Goal: Information Seeking & Learning: Learn about a topic

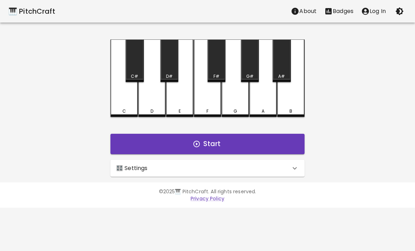
click at [272, 145] on button "Start" at bounding box center [207, 144] width 194 height 20
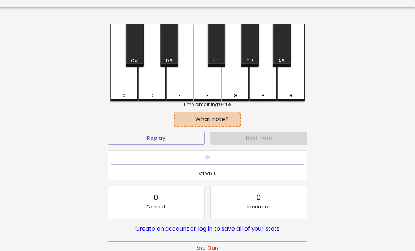
scroll to position [15, 0]
click at [284, 248] on button "End Quiz" at bounding box center [208, 247] width 200 height 13
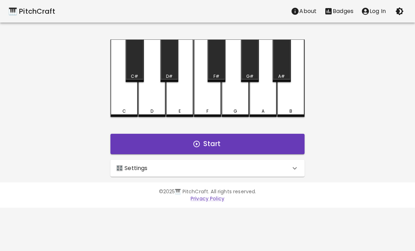
scroll to position [0, 0]
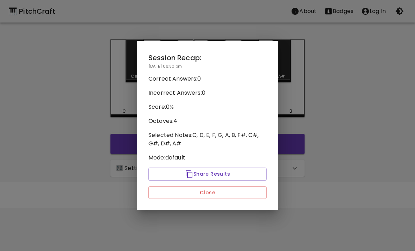
click at [256, 191] on button "Close" at bounding box center [207, 192] width 118 height 13
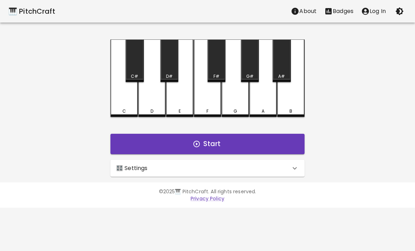
click at [285, 166] on div "🎛️ Settings" at bounding box center [203, 168] width 174 height 8
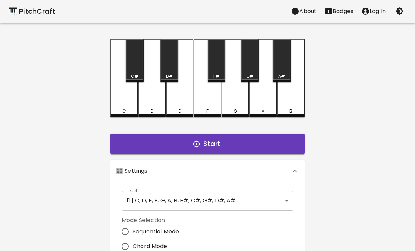
click at [274, 199] on body "🎹 PitchCraft About Badges Log In C C# D D# E F F# G G# A A# B Start 🎛️ Settings…" at bounding box center [207, 213] width 415 height 426
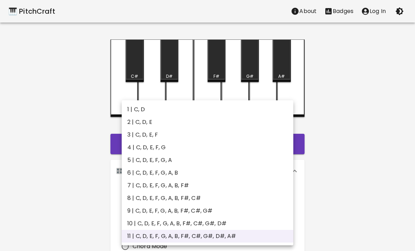
click at [245, 155] on li "5 | C, D, E, F, G, A" at bounding box center [208, 160] width 172 height 13
type input "9"
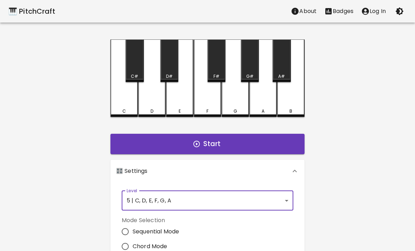
click at [287, 128] on div "C C# D D# E F F# G G# A A# B Start 🎛️ Settings Level 5 | C, D, E, F, G, A 9 Lev…" at bounding box center [207, 217] width 211 height 356
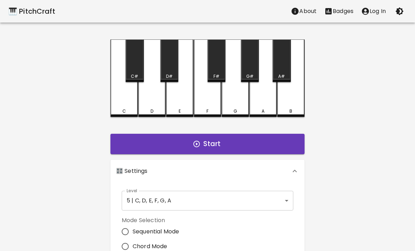
click at [286, 143] on button "Start" at bounding box center [207, 144] width 194 height 20
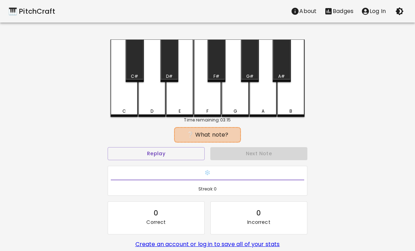
click at [184, 144] on div "❔ What note? Replay Next Note ❄️ Streak: 0 0 Correct 0 Incorrect Create an acco…" at bounding box center [208, 206] width 200 height 154
click at [411, 185] on div "🎹 PitchCraft About Badges Log In C C# D D# E F F# G G# A A# B Time remaining: 0…" at bounding box center [207, 140] width 415 height 280
click at [169, 157] on button "Replay" at bounding box center [156, 153] width 97 height 13
click at [170, 154] on button "Replay" at bounding box center [156, 153] width 97 height 13
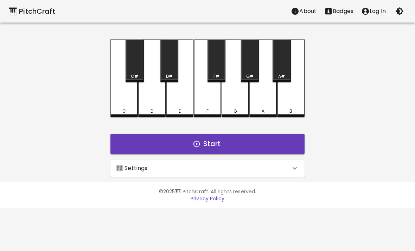
click at [291, 168] on icon at bounding box center [295, 168] width 8 height 8
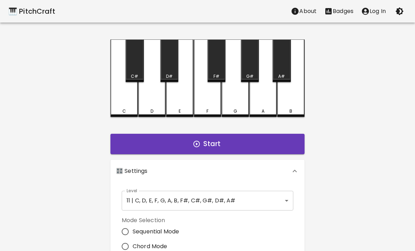
click at [290, 196] on body "🎹 PitchCraft About Badges Log In C C# D D# E F F# G G# A A# B Start 🎛️ Settings…" at bounding box center [207, 213] width 415 height 426
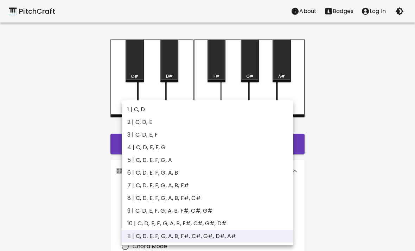
click at [264, 142] on li "4 | C, D, E, F, G" at bounding box center [208, 147] width 172 height 13
type input "7"
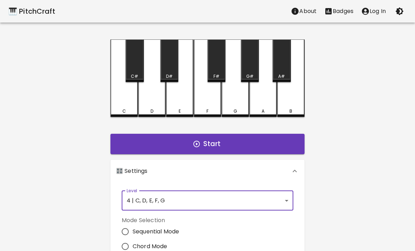
click at [266, 149] on button "Start" at bounding box center [207, 144] width 194 height 20
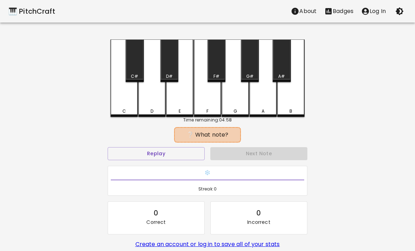
click at [179, 157] on button "Replay" at bounding box center [156, 153] width 97 height 13
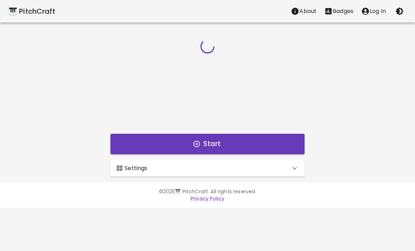
click at [265, 176] on div "🎛️ Settings" at bounding box center [207, 168] width 194 height 17
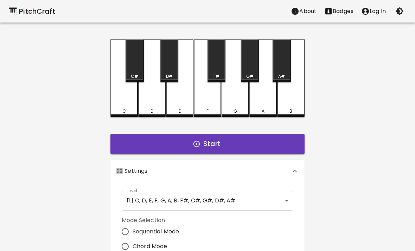
click at [264, 139] on button "Start" at bounding box center [207, 144] width 194 height 20
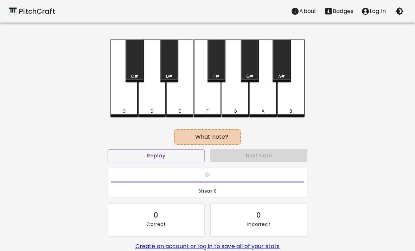
click at [125, 95] on div "C" at bounding box center [123, 77] width 27 height 77
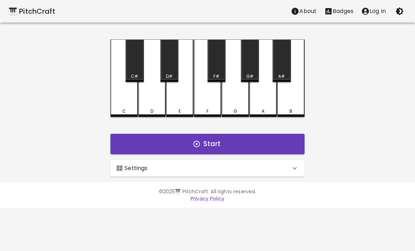
click at [267, 142] on button "Start" at bounding box center [207, 144] width 194 height 20
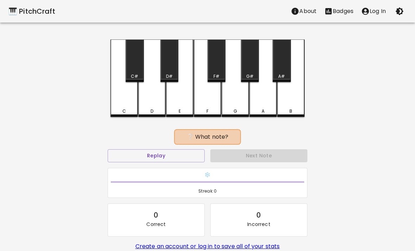
click at [178, 161] on button "Replay" at bounding box center [156, 155] width 97 height 13
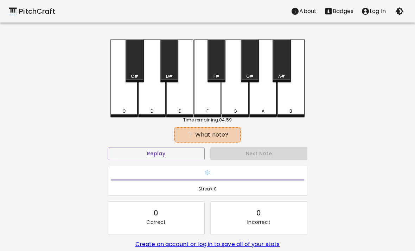
click at [188, 153] on button "Replay" at bounding box center [156, 153] width 97 height 13
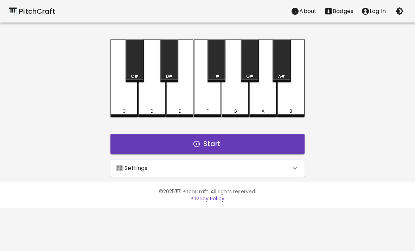
click at [201, 147] on icon "button" at bounding box center [197, 144] width 8 height 8
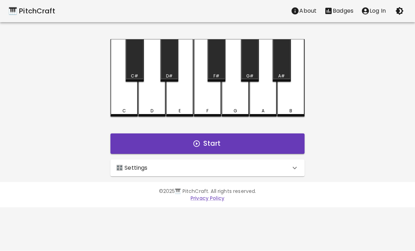
click at [128, 91] on div "C" at bounding box center [123, 77] width 27 height 77
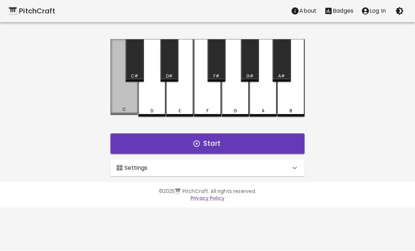
click at [123, 100] on div "C" at bounding box center [123, 77] width 27 height 76
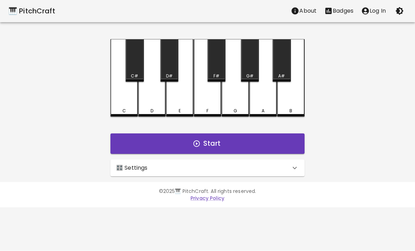
click at [178, 97] on div "E" at bounding box center [179, 77] width 27 height 77
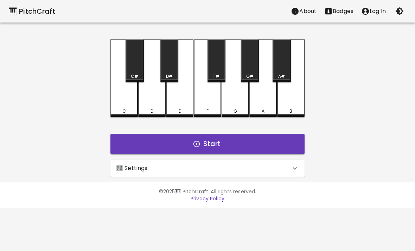
click at [272, 166] on div "🎛️ Settings" at bounding box center [203, 168] width 174 height 8
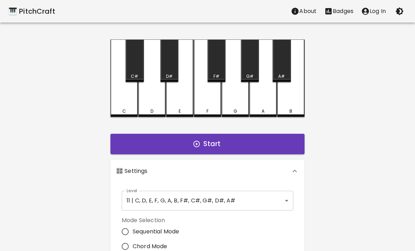
click at [276, 200] on body "🎹 PitchCraft About Badges Log In C C# D D# E F F# G G# A A# B Start 🎛️ Settings…" at bounding box center [207, 213] width 415 height 426
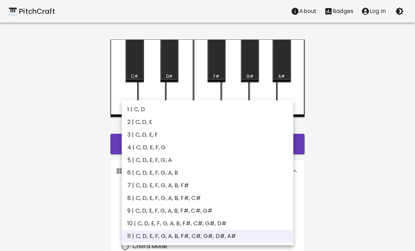
click at [242, 157] on li "5 | C, D, E, F, G, A" at bounding box center [208, 160] width 172 height 13
type input "9"
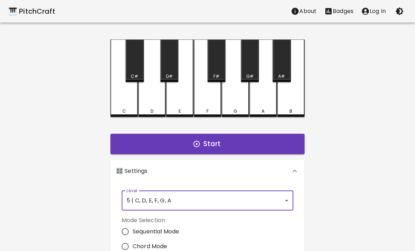
click at [250, 142] on button "Start" at bounding box center [207, 144] width 194 height 20
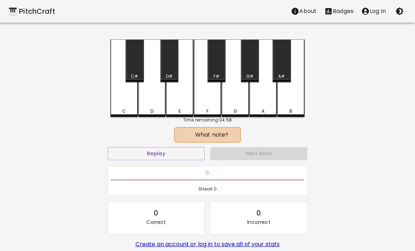
click at [180, 97] on div "E" at bounding box center [179, 77] width 27 height 77
click at [179, 97] on div "E" at bounding box center [179, 77] width 27 height 77
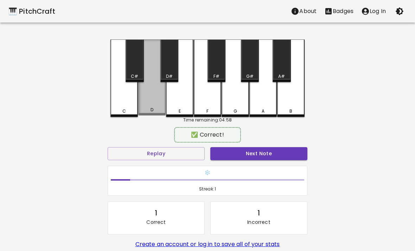
click at [153, 107] on div "D" at bounding box center [151, 77] width 27 height 76
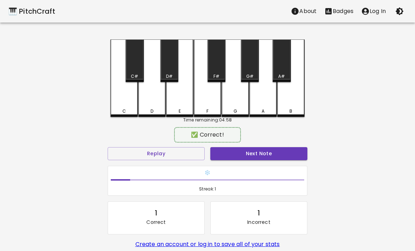
click at [282, 146] on div "Next Note" at bounding box center [259, 153] width 103 height 19
click at [269, 155] on button "Next Note" at bounding box center [258, 153] width 97 height 13
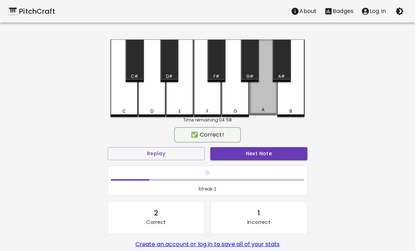
click at [258, 101] on div "A" at bounding box center [262, 77] width 27 height 76
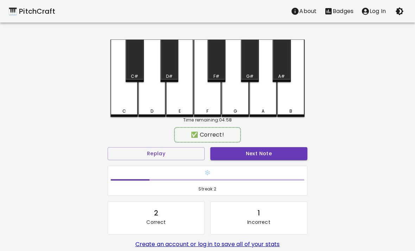
click at [267, 152] on button "Next Note" at bounding box center [258, 153] width 97 height 13
click at [256, 100] on div "A" at bounding box center [262, 77] width 27 height 77
click at [255, 153] on button "Next Note" at bounding box center [258, 153] width 97 height 13
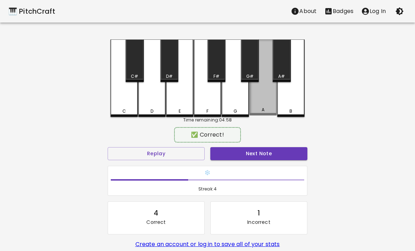
click at [263, 102] on div "A" at bounding box center [262, 77] width 27 height 76
click at [263, 153] on button "Next Note" at bounding box center [258, 153] width 97 height 13
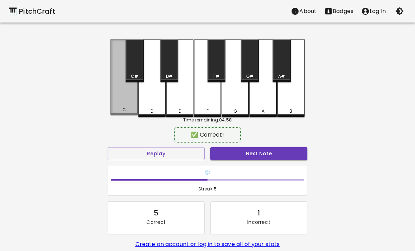
click at [273, 159] on button "Next Note" at bounding box center [258, 153] width 97 height 13
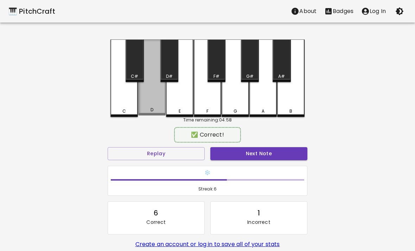
click at [144, 99] on div "D" at bounding box center [151, 77] width 27 height 76
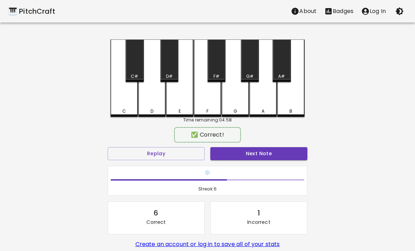
click at [272, 155] on button "Next Note" at bounding box center [258, 153] width 97 height 13
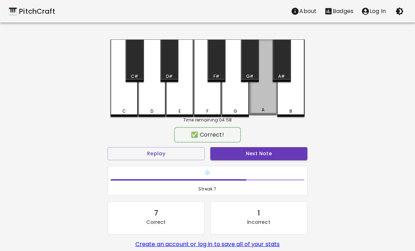
click at [260, 100] on div "A" at bounding box center [262, 77] width 27 height 76
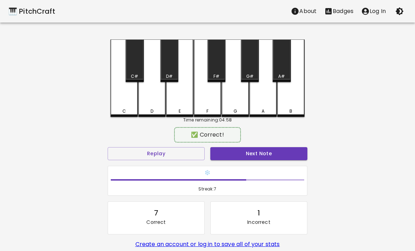
click at [262, 157] on button "Next Note" at bounding box center [258, 153] width 97 height 13
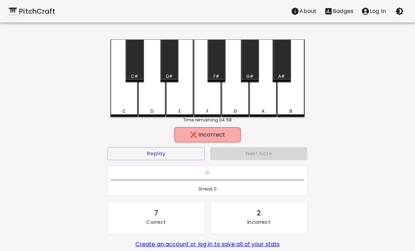
click at [176, 91] on div "E" at bounding box center [179, 77] width 27 height 77
click at [202, 100] on div "F" at bounding box center [207, 77] width 27 height 77
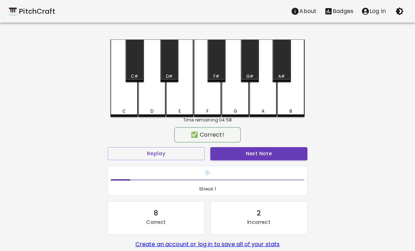
click at [273, 159] on button "Next Note" at bounding box center [258, 153] width 97 height 13
click at [212, 102] on div "F" at bounding box center [207, 77] width 27 height 77
click at [264, 144] on div "Next Note" at bounding box center [259, 153] width 103 height 19
click at [254, 155] on button "Next Note" at bounding box center [258, 153] width 97 height 13
click at [273, 109] on div "A" at bounding box center [263, 111] width 26 height 6
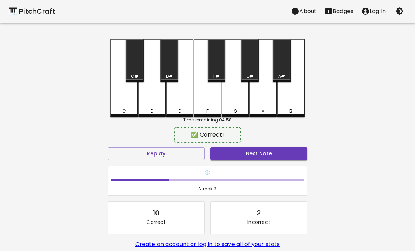
click at [123, 111] on div "C" at bounding box center [124, 111] width 4 height 6
click at [160, 101] on div "D" at bounding box center [151, 77] width 27 height 77
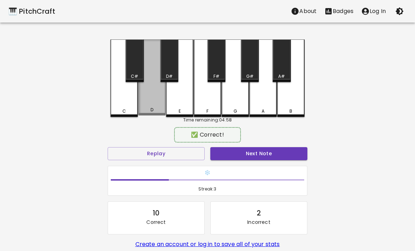
click at [162, 106] on div "D" at bounding box center [151, 77] width 27 height 76
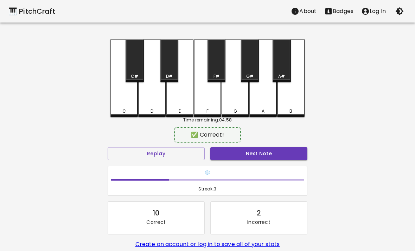
click at [162, 105] on div "D" at bounding box center [151, 77] width 27 height 77
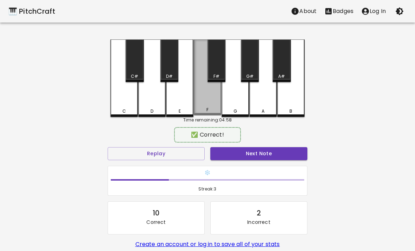
click at [204, 101] on div "F" at bounding box center [207, 77] width 27 height 76
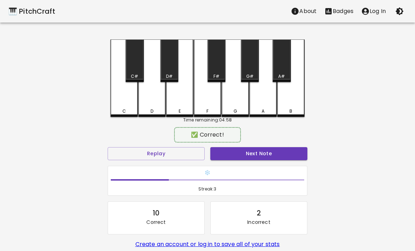
click at [204, 101] on div "F" at bounding box center [207, 77] width 27 height 77
click at [243, 105] on div "G" at bounding box center [235, 77] width 27 height 77
click at [180, 102] on div "E" at bounding box center [179, 77] width 27 height 77
click at [178, 101] on div "E" at bounding box center [179, 77] width 27 height 77
click at [115, 102] on div "C" at bounding box center [123, 77] width 27 height 77
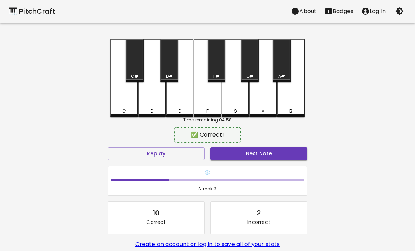
click at [167, 95] on div "E" at bounding box center [179, 77] width 27 height 77
click at [118, 107] on div "C" at bounding box center [123, 77] width 27 height 77
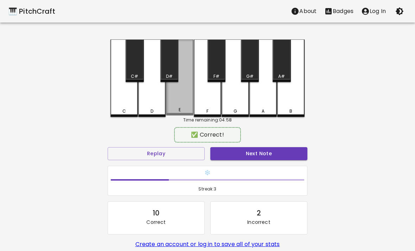
click at [179, 95] on div "E" at bounding box center [179, 77] width 27 height 76
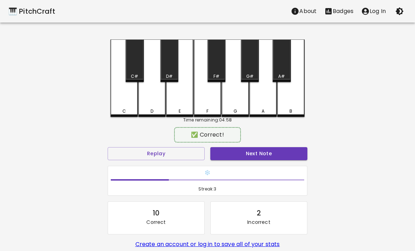
click at [158, 96] on div "D" at bounding box center [151, 77] width 27 height 77
click at [152, 96] on div "D" at bounding box center [151, 77] width 27 height 77
click at [152, 95] on div "D" at bounding box center [151, 77] width 27 height 77
click at [190, 96] on div "E" at bounding box center [179, 77] width 27 height 77
click at [212, 96] on div "F" at bounding box center [207, 77] width 27 height 77
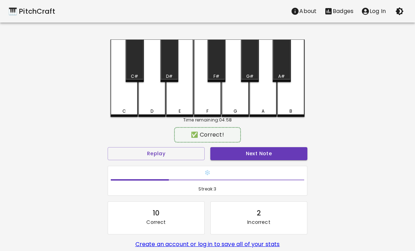
click at [208, 98] on div "F" at bounding box center [207, 77] width 27 height 77
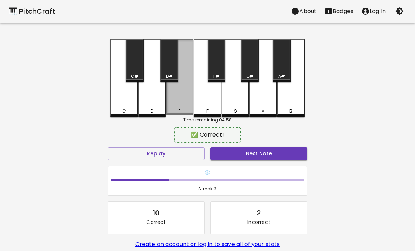
click at [178, 107] on div "E" at bounding box center [179, 77] width 27 height 76
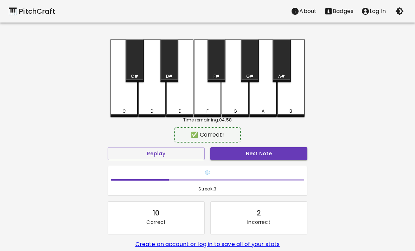
click at [160, 104] on div "D" at bounding box center [151, 77] width 27 height 77
click at [119, 107] on div "C" at bounding box center [123, 77] width 27 height 77
click at [187, 98] on div "E" at bounding box center [179, 77] width 27 height 77
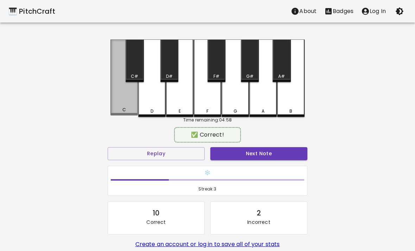
click at [118, 107] on div "C" at bounding box center [123, 77] width 27 height 76
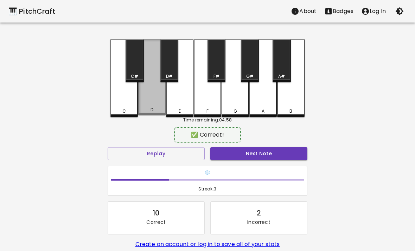
click at [151, 100] on div "D" at bounding box center [151, 77] width 27 height 76
click at [158, 103] on div "D" at bounding box center [151, 77] width 27 height 76
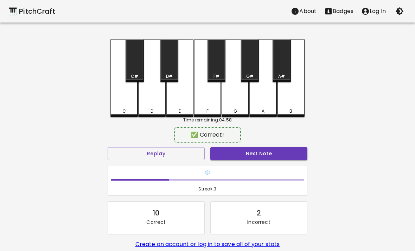
click at [158, 103] on div "D" at bounding box center [151, 77] width 27 height 77
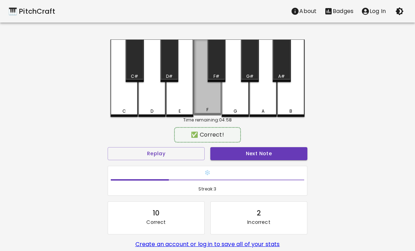
click at [239, 98] on div "G" at bounding box center [235, 77] width 27 height 77
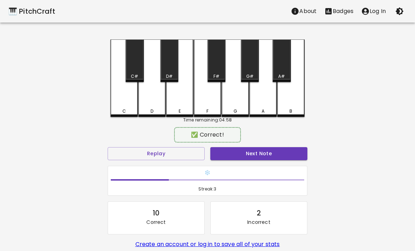
click at [239, 97] on div "G" at bounding box center [235, 77] width 27 height 77
click at [238, 96] on div "G" at bounding box center [235, 77] width 27 height 77
click at [286, 55] on div "A#" at bounding box center [282, 60] width 18 height 43
click at [279, 69] on div "A#" at bounding box center [282, 60] width 18 height 43
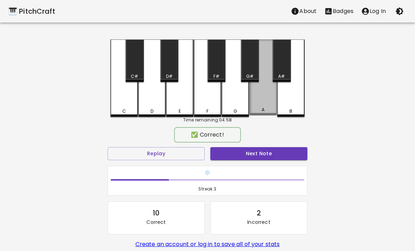
click at [266, 98] on div "A" at bounding box center [262, 77] width 27 height 76
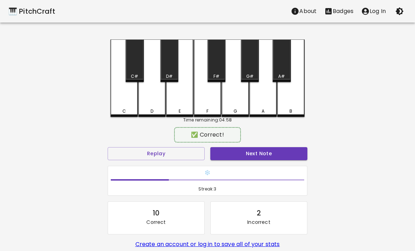
click at [154, 99] on div "D" at bounding box center [151, 77] width 27 height 77
click at [153, 99] on div "D" at bounding box center [151, 77] width 27 height 77
click at [137, 64] on div "C#" at bounding box center [135, 60] width 18 height 43
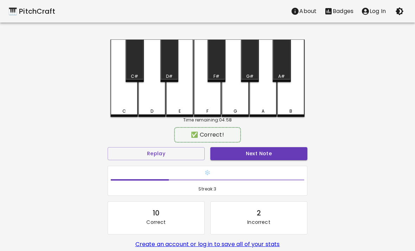
click at [154, 99] on div "D" at bounding box center [151, 77] width 27 height 77
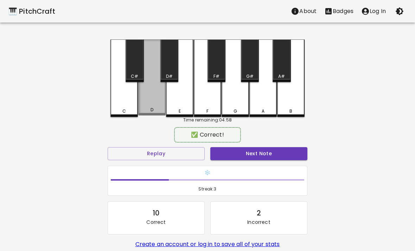
click at [153, 99] on div "D" at bounding box center [151, 77] width 27 height 76
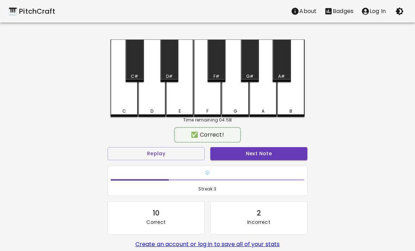
click at [158, 102] on div "D" at bounding box center [151, 77] width 27 height 77
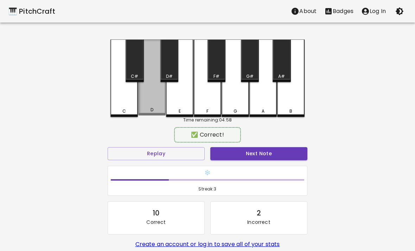
click at [147, 95] on div "D" at bounding box center [151, 77] width 27 height 76
click at [146, 95] on div "D" at bounding box center [151, 77] width 27 height 76
click at [149, 100] on div "D" at bounding box center [151, 77] width 27 height 76
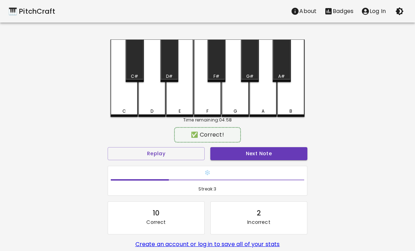
click at [149, 100] on div "D" at bounding box center [151, 77] width 27 height 77
click at [174, 65] on div "D#" at bounding box center [169, 60] width 18 height 43
click at [158, 99] on div "D" at bounding box center [151, 77] width 27 height 77
click at [176, 58] on div "D#" at bounding box center [169, 60] width 18 height 43
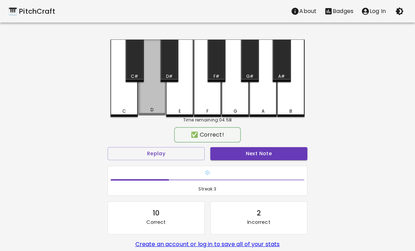
click at [158, 104] on div "D" at bounding box center [151, 77] width 27 height 76
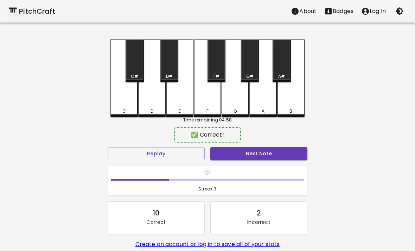
click at [135, 70] on div "C#" at bounding box center [135, 60] width 18 height 43
click at [154, 107] on div "D" at bounding box center [151, 77] width 27 height 77
click at [222, 66] on div "F#" at bounding box center [217, 60] width 18 height 43
click at [214, 104] on div "F" at bounding box center [207, 77] width 27 height 77
click at [182, 101] on div "E" at bounding box center [179, 77] width 27 height 77
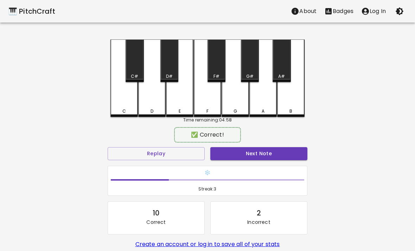
click at [173, 68] on div "D#" at bounding box center [169, 60] width 18 height 43
click at [154, 104] on div "D" at bounding box center [151, 77] width 27 height 77
click at [153, 104] on div "D" at bounding box center [151, 77] width 27 height 77
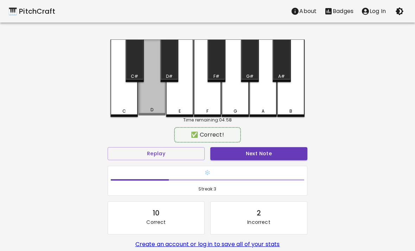
click at [151, 96] on div "D" at bounding box center [151, 77] width 27 height 76
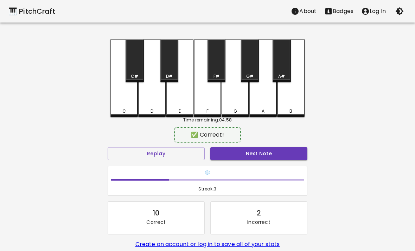
click at [167, 101] on div "E" at bounding box center [179, 77] width 27 height 77
click at [178, 99] on div "E" at bounding box center [179, 77] width 27 height 77
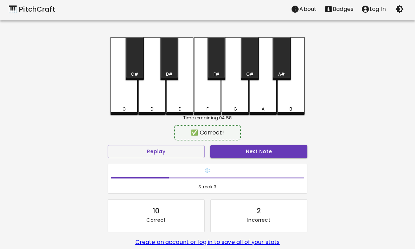
scroll to position [2, 0]
click at [260, 101] on div "A" at bounding box center [262, 75] width 27 height 77
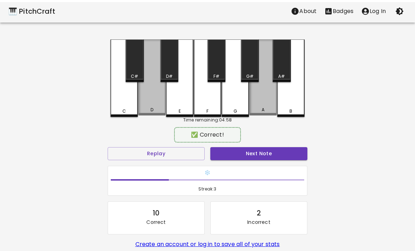
scroll to position [0, 0]
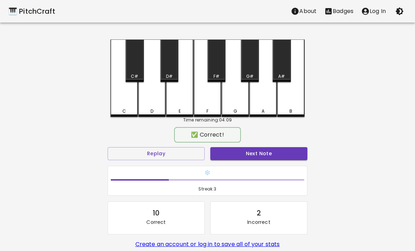
click at [158, 99] on div "D" at bounding box center [151, 77] width 27 height 77
click at [158, 98] on div "D" at bounding box center [151, 77] width 27 height 77
click at [163, 101] on div "D" at bounding box center [151, 77] width 27 height 77
click at [165, 105] on div "D" at bounding box center [151, 77] width 27 height 77
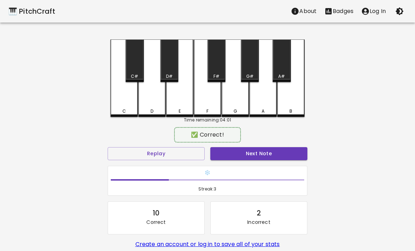
click at [165, 101] on div "D" at bounding box center [151, 77] width 27 height 77
click at [185, 99] on div "E" at bounding box center [179, 77] width 27 height 77
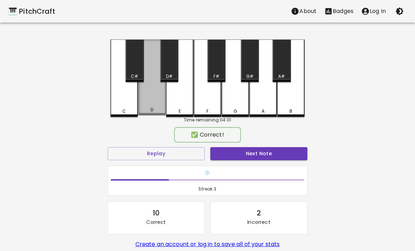
click at [160, 94] on div "D" at bounding box center [151, 77] width 27 height 76
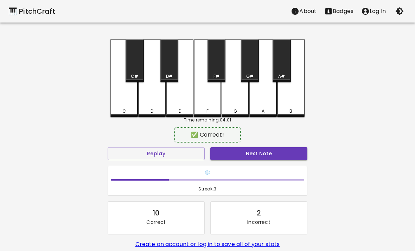
click at [177, 59] on div "D#" at bounding box center [169, 60] width 18 height 43
click at [155, 104] on div "D" at bounding box center [151, 77] width 27 height 77
click at [152, 101] on div "D" at bounding box center [151, 77] width 27 height 77
click at [151, 101] on div "D" at bounding box center [151, 77] width 27 height 77
click at [182, 69] on div "E" at bounding box center [179, 77] width 27 height 77
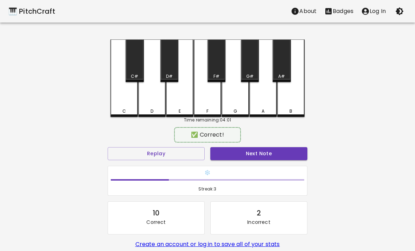
click at [145, 99] on div "D" at bounding box center [151, 77] width 27 height 77
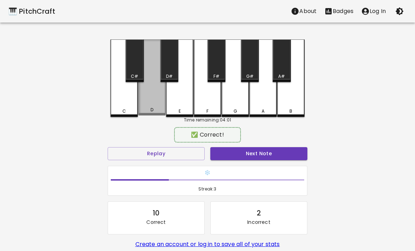
click at [133, 68] on div "C#" at bounding box center [135, 60] width 18 height 43
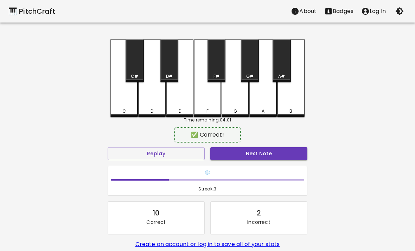
click at [152, 104] on div "D" at bounding box center [151, 77] width 27 height 77
click at [134, 72] on div "C#" at bounding box center [135, 60] width 18 height 43
click at [150, 109] on div "D" at bounding box center [152, 111] width 26 height 6
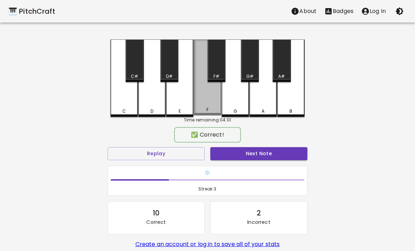
click at [214, 97] on div "F" at bounding box center [207, 77] width 27 height 76
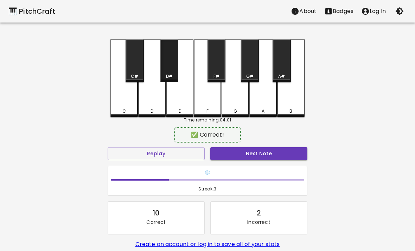
click at [170, 65] on div "D#" at bounding box center [169, 60] width 18 height 43
click at [158, 96] on div "D" at bounding box center [151, 77] width 27 height 77
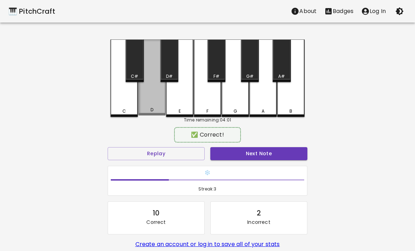
click at [160, 99] on div "D" at bounding box center [151, 77] width 27 height 76
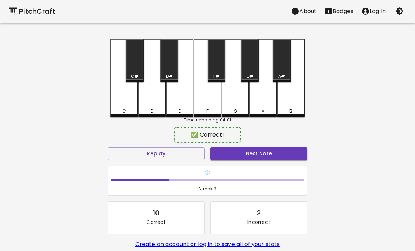
click at [156, 100] on div "D" at bounding box center [151, 77] width 27 height 77
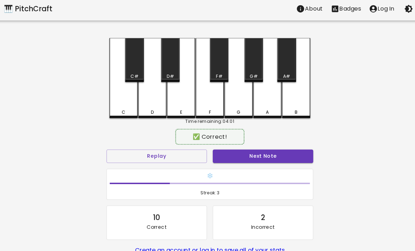
click at [158, 93] on div "D" at bounding box center [151, 77] width 27 height 77
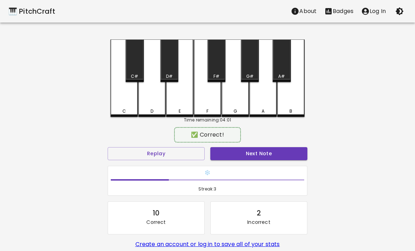
click at [231, 100] on div "G" at bounding box center [235, 77] width 27 height 77
click at [165, 101] on div "D" at bounding box center [151, 77] width 27 height 77
click at [163, 102] on div "D" at bounding box center [151, 77] width 27 height 77
click at [183, 110] on div "E" at bounding box center [180, 111] width 26 height 6
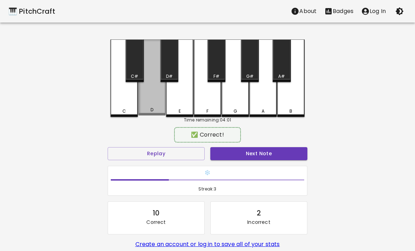
click at [152, 105] on div "D" at bounding box center [151, 77] width 27 height 76
click at [152, 104] on div "D" at bounding box center [151, 77] width 27 height 76
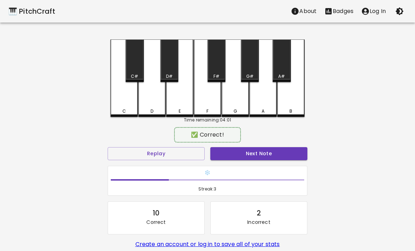
click at [158, 116] on div "D" at bounding box center [151, 77] width 27 height 77
click at [155, 99] on div "D" at bounding box center [151, 77] width 27 height 77
click at [132, 64] on div "C#" at bounding box center [135, 60] width 18 height 43
click at [151, 104] on div "D" at bounding box center [151, 77] width 27 height 77
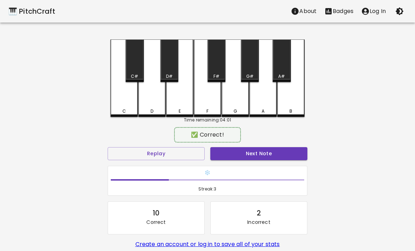
click at [151, 103] on div "D" at bounding box center [151, 77] width 27 height 77
click at [178, 68] on div "D#" at bounding box center [169, 60] width 18 height 43
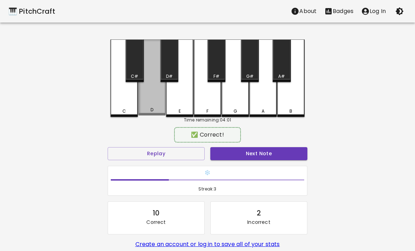
click at [157, 98] on div "D" at bounding box center [151, 77] width 27 height 76
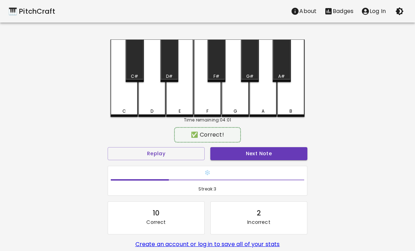
click at [131, 65] on div "C#" at bounding box center [135, 60] width 18 height 43
click at [155, 102] on div "D" at bounding box center [151, 77] width 27 height 77
click at [155, 99] on div "D" at bounding box center [151, 77] width 27 height 77
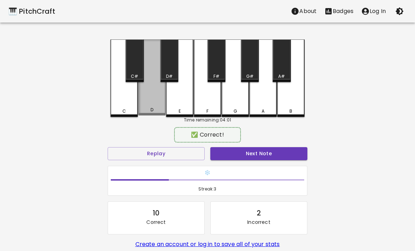
click at [155, 99] on div "D" at bounding box center [151, 77] width 27 height 76
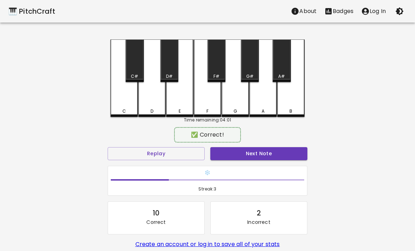
click at [149, 114] on div "D" at bounding box center [152, 111] width 26 height 6
click at [149, 113] on div "D" at bounding box center [152, 111] width 26 height 6
click at [172, 56] on div "D#" at bounding box center [169, 60] width 18 height 43
click at [165, 83] on div "D" at bounding box center [151, 77] width 27 height 77
click at [138, 104] on div "D" at bounding box center [151, 77] width 27 height 77
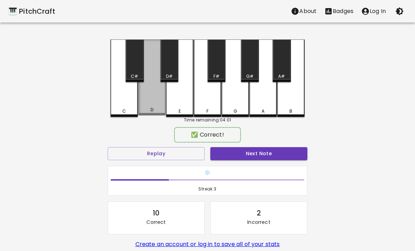
click at [150, 103] on div "D" at bounding box center [151, 77] width 27 height 76
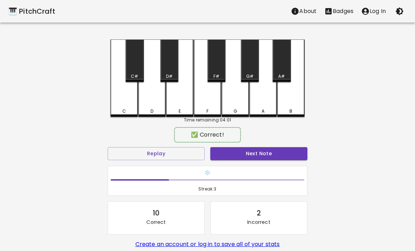
click at [177, 65] on div "D#" at bounding box center [169, 60] width 18 height 43
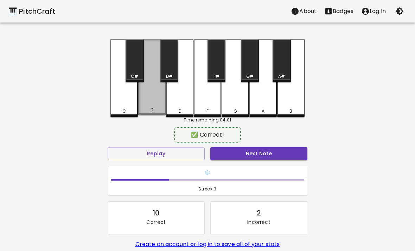
click at [152, 109] on div "D" at bounding box center [152, 110] width 3 height 6
click at [146, 103] on div "D" at bounding box center [151, 77] width 27 height 76
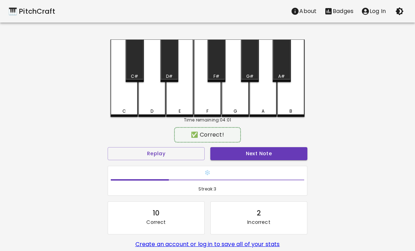
click at [146, 103] on div "D" at bounding box center [151, 77] width 27 height 77
click at [154, 98] on div "D" at bounding box center [151, 77] width 27 height 77
click at [154, 97] on div "D" at bounding box center [151, 77] width 27 height 77
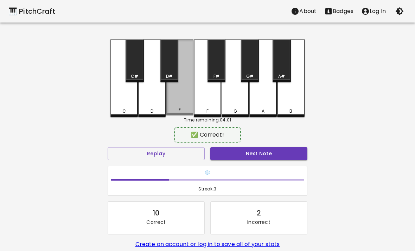
click at [182, 59] on div "E" at bounding box center [179, 77] width 27 height 76
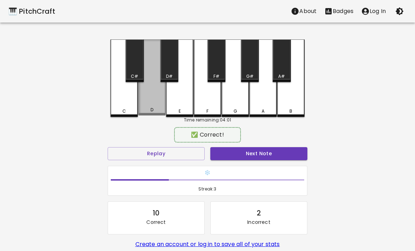
click at [154, 105] on div "D" at bounding box center [151, 77] width 27 height 76
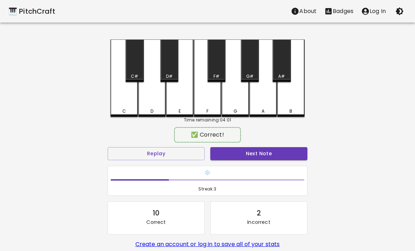
click at [145, 107] on div "D" at bounding box center [151, 77] width 27 height 77
click at [148, 105] on div "D" at bounding box center [151, 77] width 27 height 77
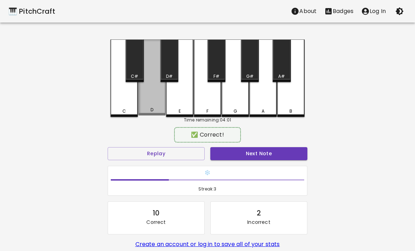
click at [148, 105] on div "D" at bounding box center [151, 77] width 27 height 76
click at [172, 61] on div "D#" at bounding box center [169, 60] width 18 height 43
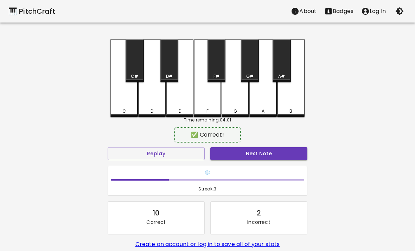
click at [158, 108] on div "D" at bounding box center [152, 111] width 26 height 6
click at [133, 70] on div "C#" at bounding box center [135, 60] width 18 height 43
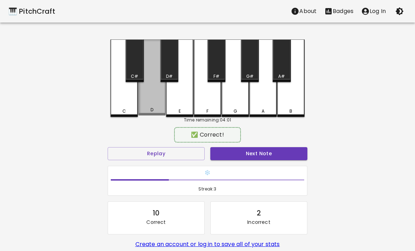
click at [148, 104] on div "D" at bounding box center [151, 77] width 27 height 76
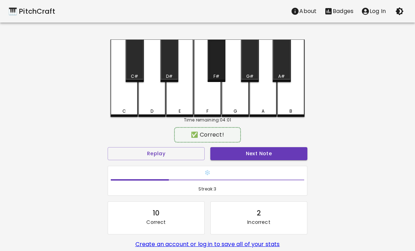
click at [212, 65] on div "F#" at bounding box center [217, 60] width 18 height 43
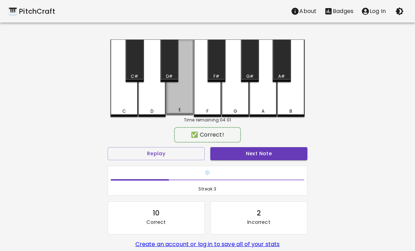
click at [188, 101] on div "E" at bounding box center [179, 77] width 27 height 76
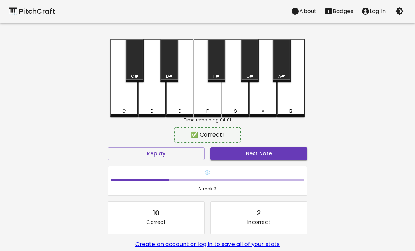
click at [167, 71] on div "D#" at bounding box center [169, 60] width 18 height 43
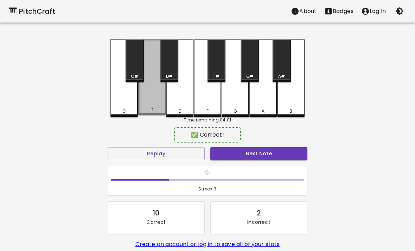
click at [147, 102] on div "D" at bounding box center [151, 77] width 27 height 76
click at [147, 99] on div "D" at bounding box center [151, 77] width 27 height 76
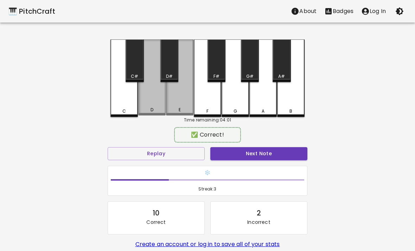
click at [163, 102] on div "D" at bounding box center [151, 77] width 27 height 76
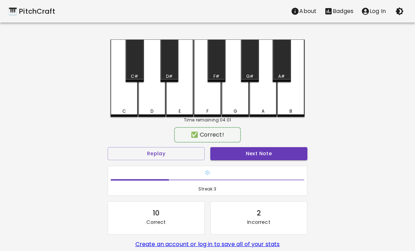
click at [164, 98] on div "D" at bounding box center [151, 77] width 27 height 77
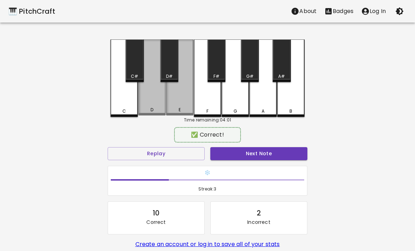
click at [161, 102] on div "D" at bounding box center [151, 77] width 27 height 76
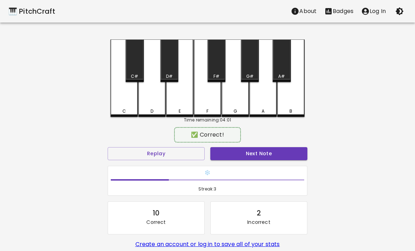
click at [162, 98] on div "D" at bounding box center [151, 77] width 27 height 77
click at [161, 106] on div "D" at bounding box center [151, 77] width 27 height 77
click at [154, 112] on div "D" at bounding box center [152, 111] width 26 height 6
click at [190, 103] on div "E" at bounding box center [179, 77] width 27 height 77
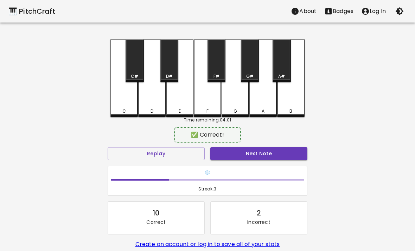
click at [153, 106] on div "D" at bounding box center [151, 77] width 27 height 77
click at [159, 111] on div "D" at bounding box center [152, 111] width 26 height 6
click at [147, 107] on div "D" at bounding box center [151, 77] width 27 height 77
click at [157, 102] on div "D" at bounding box center [151, 77] width 27 height 77
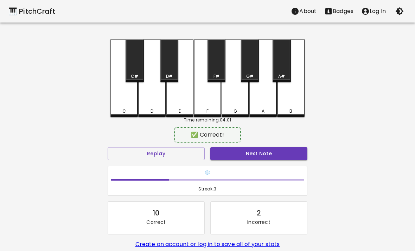
click at [255, 103] on div "A" at bounding box center [262, 77] width 27 height 77
click at [167, 103] on div "E" at bounding box center [179, 77] width 27 height 77
click at [149, 96] on div "D" at bounding box center [151, 77] width 27 height 77
click at [142, 107] on div "D" at bounding box center [151, 77] width 27 height 77
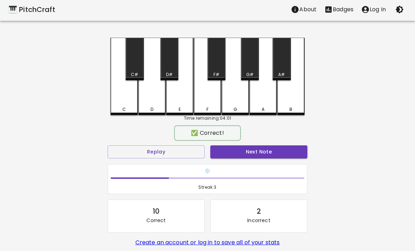
scroll to position [2, 0]
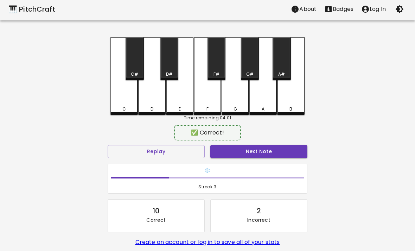
click at [148, 97] on div "D" at bounding box center [151, 75] width 27 height 77
click at [175, 61] on div "D#" at bounding box center [169, 58] width 18 height 43
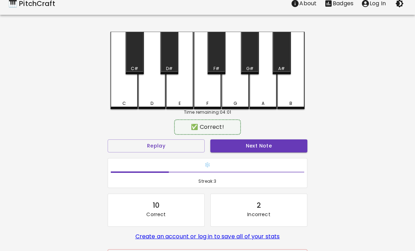
scroll to position [10, 0]
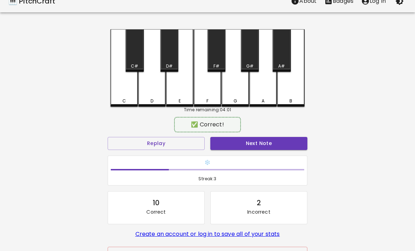
click at [152, 109] on div "Time remaining: 04:01" at bounding box center [207, 110] width 194 height 6
click at [160, 85] on div "D" at bounding box center [151, 67] width 27 height 77
click at [170, 60] on div "D#" at bounding box center [169, 50] width 18 height 43
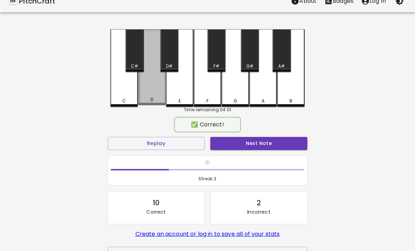
click at [153, 102] on div "D" at bounding box center [152, 99] width 3 height 6
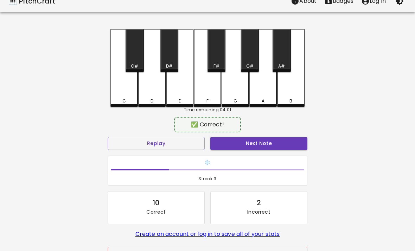
click at [136, 58] on div "C#" at bounding box center [135, 50] width 18 height 43
click at [153, 90] on div "D" at bounding box center [151, 67] width 27 height 77
click at [214, 58] on div "F#" at bounding box center [217, 50] width 18 height 43
click at [208, 87] on div "F" at bounding box center [207, 67] width 27 height 77
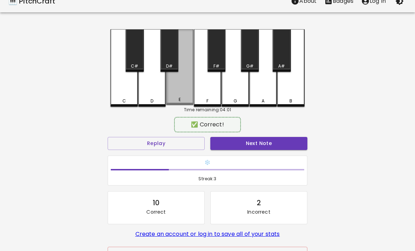
click at [179, 84] on div "E" at bounding box center [179, 67] width 27 height 76
click at [172, 55] on div "D#" at bounding box center [169, 50] width 18 height 43
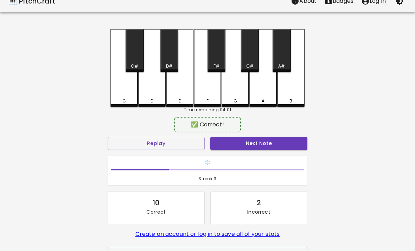
click at [163, 89] on div "D" at bounding box center [151, 67] width 27 height 77
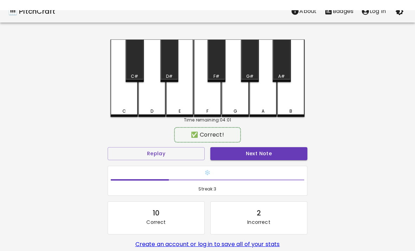
scroll to position [0, 0]
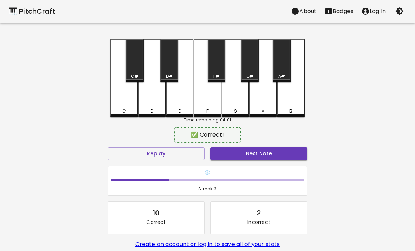
click at [154, 97] on div "D" at bounding box center [151, 77] width 27 height 77
click at [159, 103] on div "D" at bounding box center [151, 77] width 27 height 77
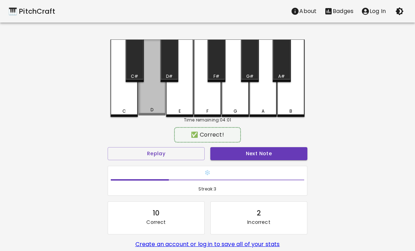
click at [163, 106] on div "D" at bounding box center [151, 77] width 27 height 76
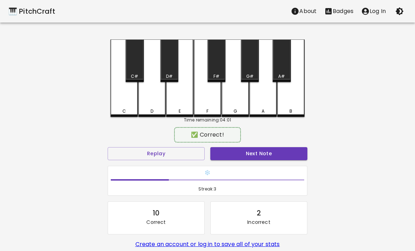
click at [152, 112] on div "D" at bounding box center [152, 111] width 3 height 6
click at [148, 105] on div "D" at bounding box center [151, 77] width 27 height 77
click at [190, 95] on div "E" at bounding box center [179, 77] width 27 height 77
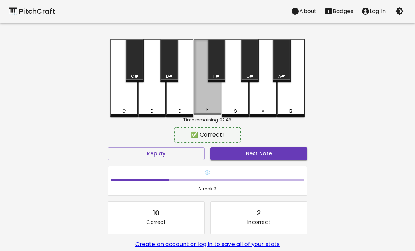
click at [216, 90] on div "F" at bounding box center [207, 77] width 27 height 76
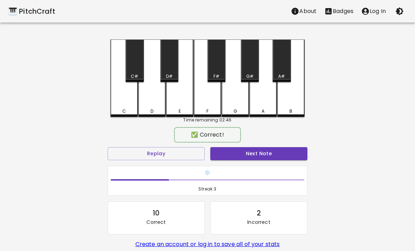
click at [152, 104] on div "D" at bounding box center [151, 77] width 27 height 77
click at [151, 106] on div "D" at bounding box center [151, 77] width 27 height 77
click at [121, 101] on div "C" at bounding box center [123, 77] width 27 height 77
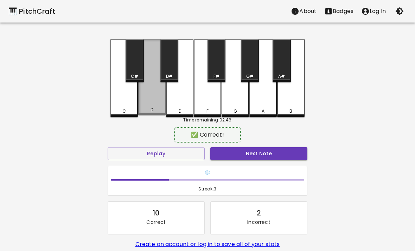
click at [152, 101] on div "D" at bounding box center [151, 77] width 27 height 76
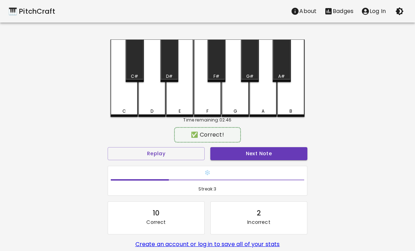
click at [152, 101] on div "D" at bounding box center [151, 77] width 27 height 77
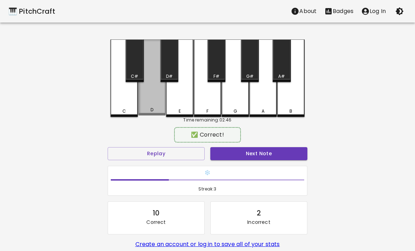
click at [155, 107] on div "D" at bounding box center [151, 77] width 27 height 76
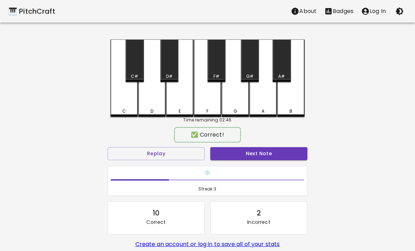
click at [155, 107] on div "D" at bounding box center [151, 77] width 27 height 77
click at [218, 95] on div "F" at bounding box center [207, 77] width 27 height 77
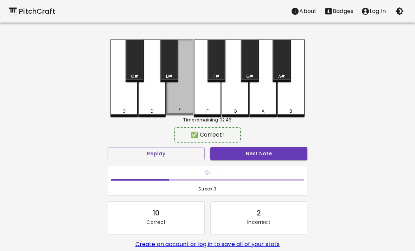
click at [167, 96] on div "E" at bounding box center [179, 77] width 27 height 76
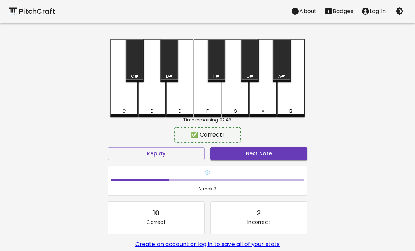
click at [173, 104] on div "E" at bounding box center [179, 77] width 27 height 77
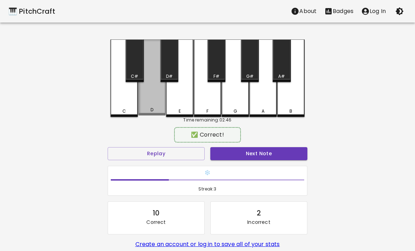
click at [151, 108] on div "D" at bounding box center [151, 77] width 27 height 76
click at [152, 107] on div "D" at bounding box center [151, 77] width 27 height 76
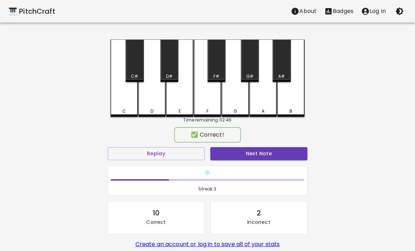
click at [224, 93] on div "G" at bounding box center [235, 77] width 27 height 77
click at [151, 108] on div "D" at bounding box center [151, 77] width 27 height 77
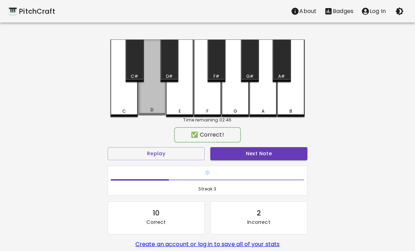
click at [163, 107] on div "D" at bounding box center [151, 77] width 27 height 76
click at [144, 112] on div "D" at bounding box center [152, 110] width 26 height 6
click at [144, 111] on div "D" at bounding box center [152, 110] width 26 height 6
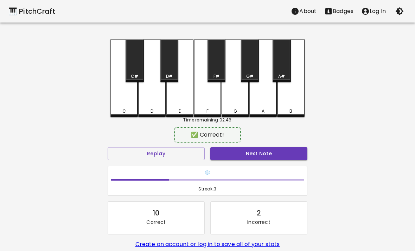
click at [182, 102] on div "E" at bounding box center [179, 77] width 27 height 77
click at [151, 103] on div "D" at bounding box center [151, 77] width 27 height 77
click at [142, 104] on div "D" at bounding box center [151, 77] width 27 height 77
click at [184, 97] on div "E" at bounding box center [179, 77] width 27 height 77
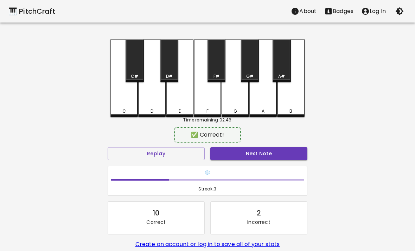
click at [215, 98] on div "F" at bounding box center [207, 77] width 27 height 77
click at [183, 102] on div "E" at bounding box center [179, 77] width 27 height 77
click at [152, 110] on div "D" at bounding box center [152, 111] width 3 height 6
click at [185, 104] on div "E" at bounding box center [179, 77] width 27 height 77
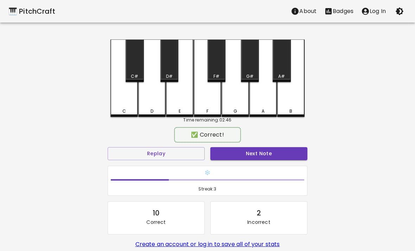
click at [152, 103] on div "D" at bounding box center [151, 77] width 27 height 77
click at [114, 102] on div "C" at bounding box center [123, 77] width 27 height 77
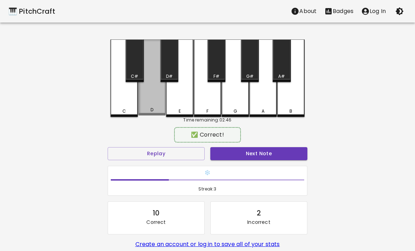
click at [151, 108] on div "D" at bounding box center [152, 110] width 3 height 6
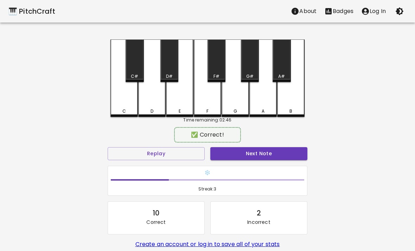
click at [184, 105] on div "E" at bounding box center [179, 77] width 27 height 77
click at [184, 99] on div "E" at bounding box center [179, 77] width 27 height 77
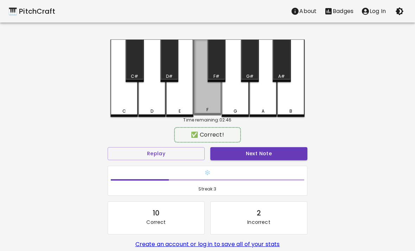
click at [206, 103] on div "F" at bounding box center [207, 77] width 27 height 76
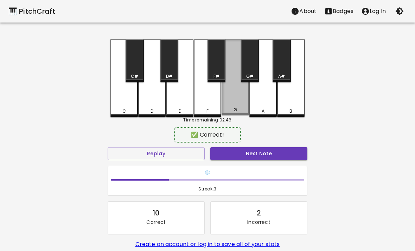
click at [244, 95] on div "G" at bounding box center [235, 77] width 27 height 76
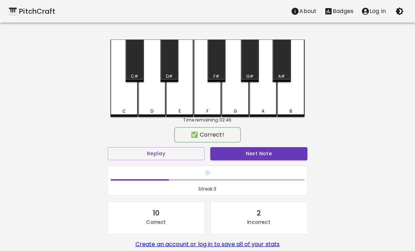
click at [243, 95] on div "G" at bounding box center [235, 77] width 27 height 77
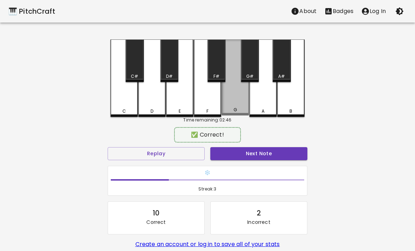
click at [237, 100] on div "G" at bounding box center [235, 77] width 27 height 76
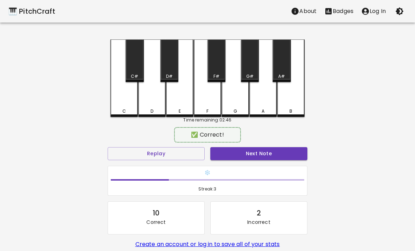
click at [236, 97] on div "G" at bounding box center [235, 77] width 27 height 77
click at [243, 103] on div "G" at bounding box center [235, 77] width 27 height 77
click at [265, 94] on div "A" at bounding box center [262, 77] width 27 height 77
click at [287, 63] on div "A#" at bounding box center [282, 60] width 18 height 43
click at [275, 96] on div "A" at bounding box center [262, 77] width 27 height 77
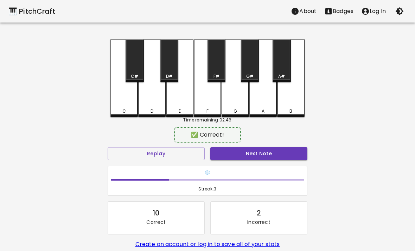
click at [237, 106] on div "G" at bounding box center [235, 77] width 27 height 77
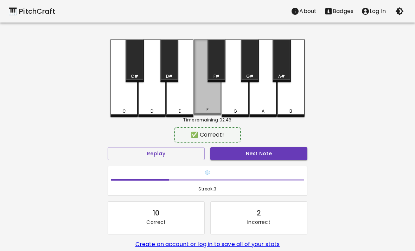
click at [206, 109] on div "F" at bounding box center [207, 110] width 2 height 6
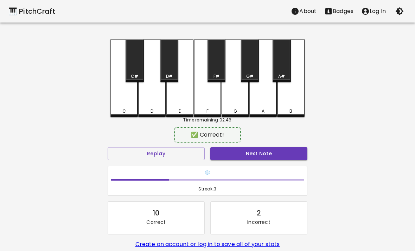
click at [160, 101] on div "D" at bounding box center [151, 77] width 27 height 77
click at [160, 100] on div "D" at bounding box center [151, 77] width 27 height 77
click at [156, 102] on div "D" at bounding box center [151, 77] width 27 height 77
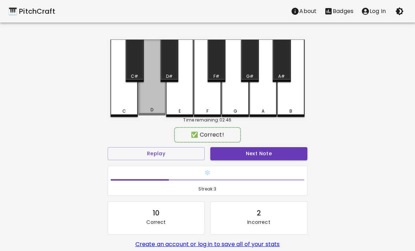
click at [150, 98] on div "D" at bounding box center [151, 77] width 27 height 76
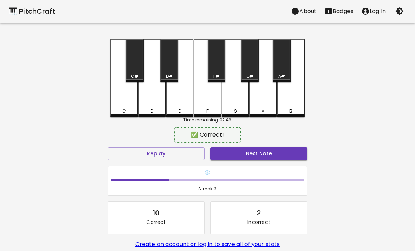
click at [145, 105] on div "D" at bounding box center [151, 77] width 27 height 77
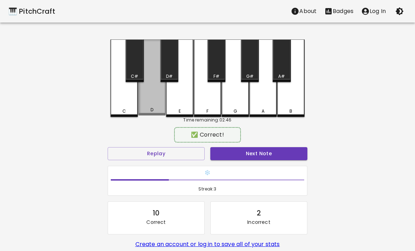
click at [148, 108] on div "D" at bounding box center [152, 110] width 26 height 6
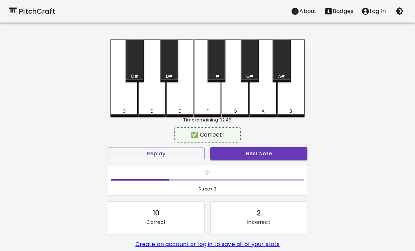
click at [150, 106] on div "D" at bounding box center [151, 77] width 27 height 77
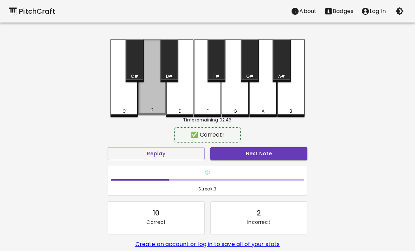
click at [146, 105] on div "D" at bounding box center [151, 77] width 27 height 76
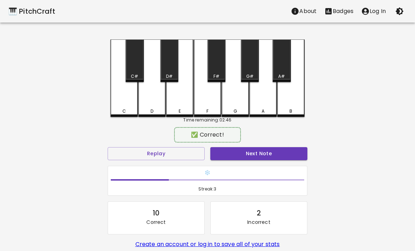
click at [151, 102] on div "D" at bounding box center [151, 77] width 27 height 77
click at [152, 98] on div "D" at bounding box center [151, 77] width 27 height 77
click at [158, 102] on div "D" at bounding box center [151, 77] width 27 height 77
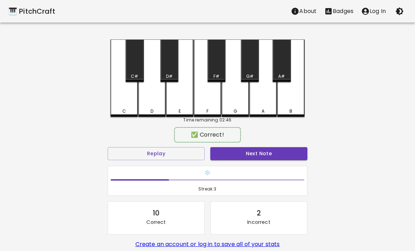
click at [158, 102] on div "D" at bounding box center [151, 77] width 27 height 77
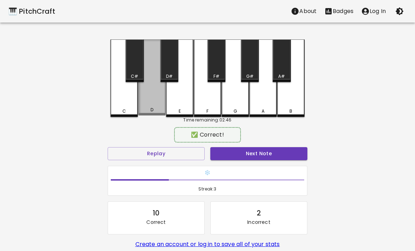
click at [153, 105] on div "D" at bounding box center [151, 77] width 27 height 76
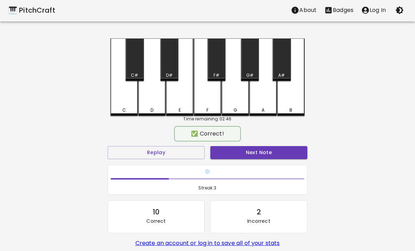
click at [148, 105] on div "D" at bounding box center [151, 76] width 27 height 77
click at [153, 97] on div "D" at bounding box center [151, 76] width 27 height 77
click at [210, 96] on div "F" at bounding box center [207, 76] width 27 height 77
click at [211, 100] on div "F" at bounding box center [207, 76] width 27 height 77
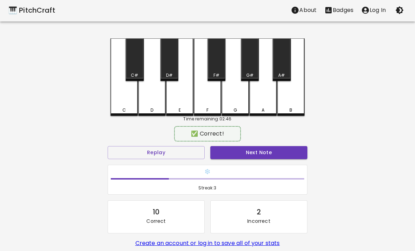
click at [211, 100] on div "F" at bounding box center [207, 76] width 27 height 77
click at [235, 100] on div "G" at bounding box center [235, 76] width 27 height 77
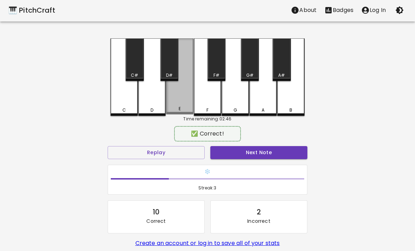
click at [173, 101] on div "E" at bounding box center [179, 76] width 27 height 76
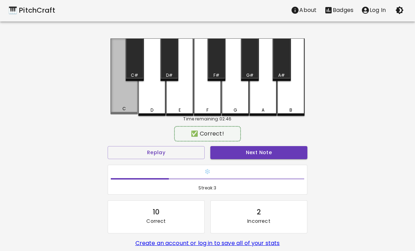
scroll to position [1, 0]
click at [124, 102] on div "C" at bounding box center [123, 77] width 27 height 76
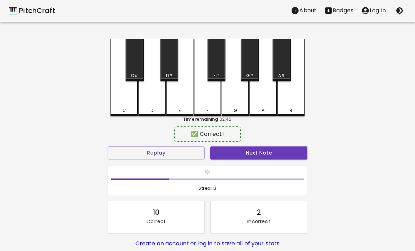
click at [161, 95] on div "D" at bounding box center [151, 77] width 27 height 77
click at [121, 104] on div "C" at bounding box center [123, 77] width 27 height 77
click at [148, 106] on div "D" at bounding box center [151, 77] width 27 height 77
click at [147, 100] on div "D" at bounding box center [151, 77] width 27 height 77
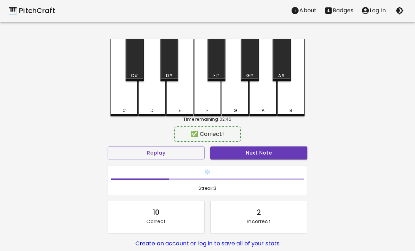
click at [206, 92] on div "F" at bounding box center [207, 77] width 27 height 77
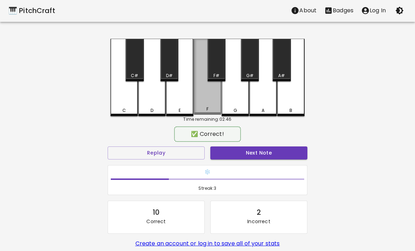
click at [207, 95] on div "F" at bounding box center [207, 77] width 27 height 76
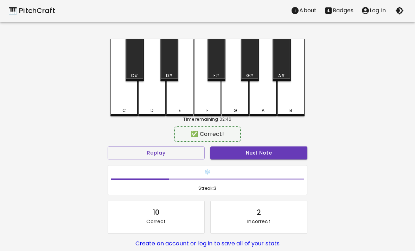
click at [187, 98] on div "E" at bounding box center [179, 77] width 27 height 77
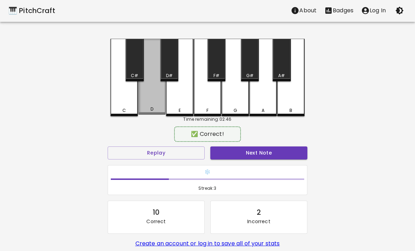
click at [153, 97] on div "D" at bounding box center [151, 77] width 27 height 76
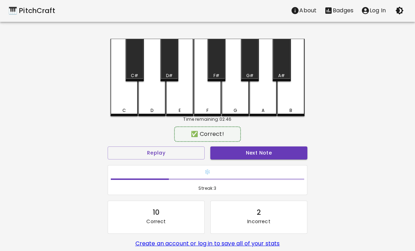
click at [126, 103] on div "C" at bounding box center [123, 77] width 27 height 77
click at [154, 100] on div "D" at bounding box center [151, 77] width 27 height 77
click at [154, 99] on div "D" at bounding box center [151, 77] width 27 height 77
click at [204, 93] on div "F" at bounding box center [207, 77] width 27 height 77
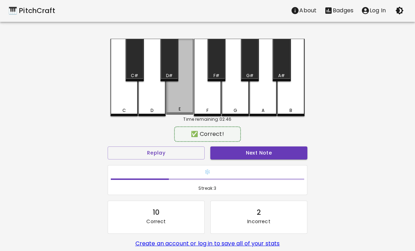
click at [181, 100] on div "E" at bounding box center [179, 77] width 27 height 76
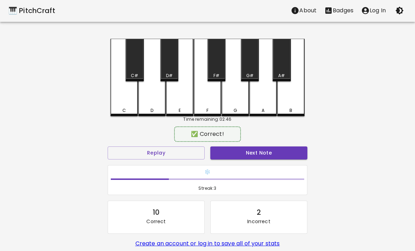
scroll to position [0, 0]
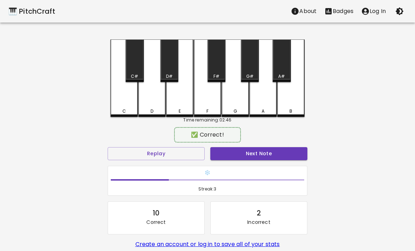
click at [127, 101] on div "C" at bounding box center [123, 77] width 27 height 77
click at [164, 94] on div "D" at bounding box center [151, 77] width 27 height 77
click at [151, 102] on div "D" at bounding box center [151, 77] width 27 height 77
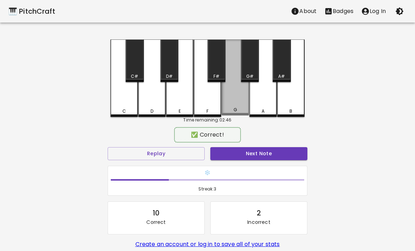
click at [226, 102] on div "G" at bounding box center [235, 77] width 27 height 76
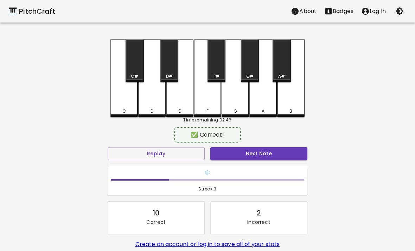
click at [231, 105] on div "G" at bounding box center [235, 77] width 27 height 77
click at [230, 104] on div "G" at bounding box center [235, 77] width 27 height 77
click at [274, 65] on div "A#" at bounding box center [282, 60] width 18 height 43
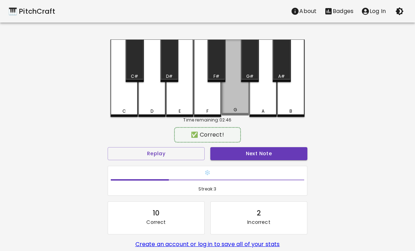
click at [240, 109] on div "G" at bounding box center [235, 110] width 26 height 6
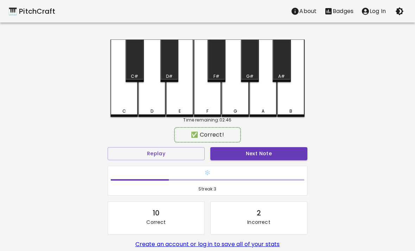
click at [239, 109] on div "G" at bounding box center [235, 111] width 26 height 6
click at [257, 98] on div "A" at bounding box center [262, 77] width 27 height 77
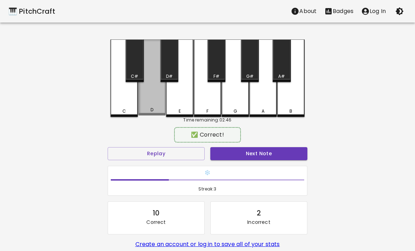
click at [148, 100] on div "D" at bounding box center [151, 77] width 27 height 76
click at [163, 97] on div "D" at bounding box center [151, 77] width 27 height 76
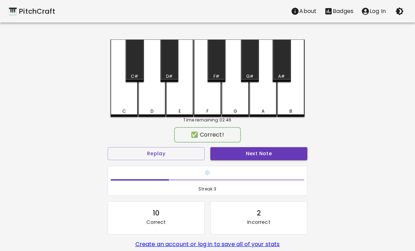
click at [124, 115] on div "C" at bounding box center [123, 77] width 27 height 77
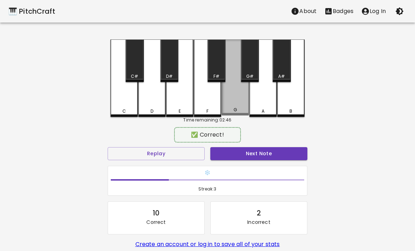
click at [224, 91] on div "G" at bounding box center [235, 77] width 27 height 76
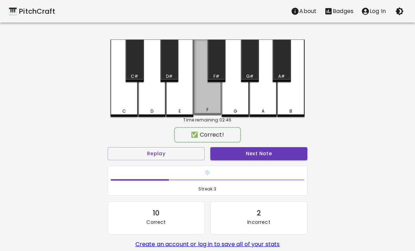
click at [212, 97] on div "F" at bounding box center [207, 77] width 27 height 76
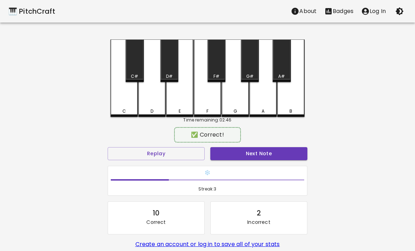
click at [209, 102] on div "F" at bounding box center [207, 77] width 27 height 77
click at [228, 103] on div "G" at bounding box center [235, 77] width 27 height 77
click at [257, 96] on div "A" at bounding box center [262, 77] width 27 height 77
click at [161, 97] on div "D" at bounding box center [151, 77] width 27 height 77
click at [148, 99] on div "D" at bounding box center [151, 77] width 27 height 77
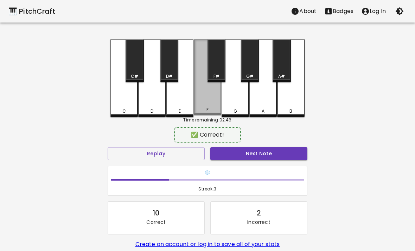
click at [209, 94] on div "F" at bounding box center [207, 77] width 27 height 76
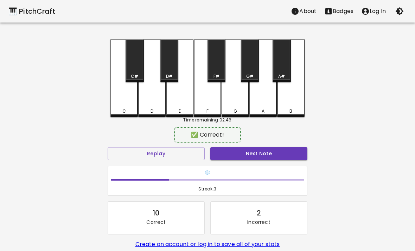
click at [173, 105] on div "E" at bounding box center [179, 77] width 27 height 77
click at [206, 90] on div "F" at bounding box center [207, 77] width 27 height 77
click at [150, 101] on div "D" at bounding box center [151, 77] width 27 height 77
click at [150, 100] on div "D" at bounding box center [151, 77] width 27 height 77
click at [189, 98] on div "E" at bounding box center [179, 77] width 27 height 77
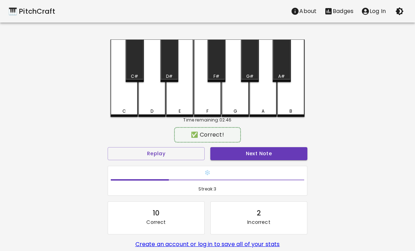
click at [267, 148] on button "Next Note" at bounding box center [258, 153] width 97 height 13
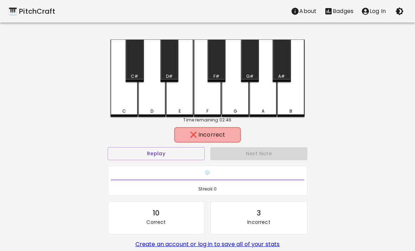
click at [236, 104] on div "G" at bounding box center [235, 77] width 27 height 77
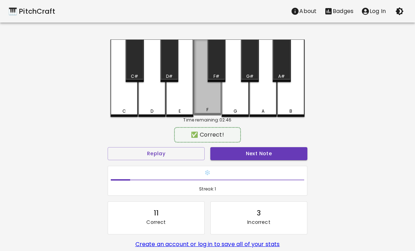
click at [211, 106] on div "F" at bounding box center [207, 77] width 27 height 76
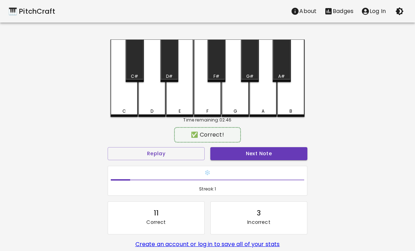
click at [244, 157] on button "Next Note" at bounding box center [258, 153] width 97 height 13
click at [273, 99] on div "A" at bounding box center [262, 77] width 27 height 77
click at [259, 159] on button "Next Note" at bounding box center [258, 153] width 97 height 13
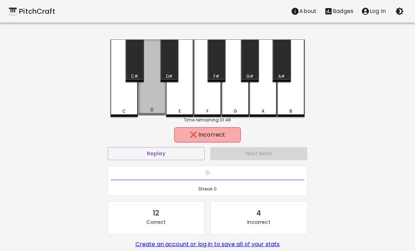
click at [153, 95] on div "D" at bounding box center [151, 77] width 27 height 76
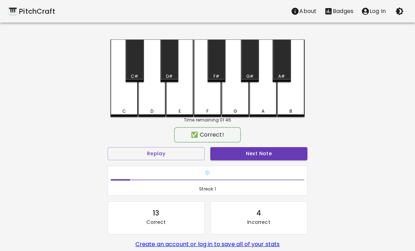
click at [245, 153] on button "Next Note" at bounding box center [258, 153] width 97 height 13
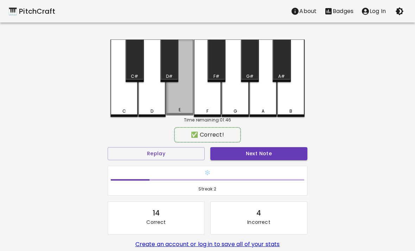
click at [175, 97] on div "E" at bounding box center [179, 77] width 27 height 76
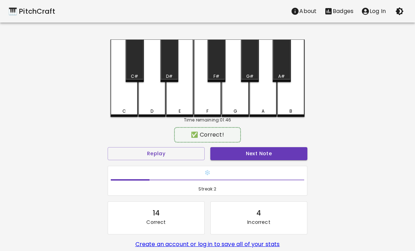
click at [246, 156] on button "Next Note" at bounding box center [258, 153] width 97 height 13
click at [252, 158] on button "Next Note" at bounding box center [258, 153] width 97 height 13
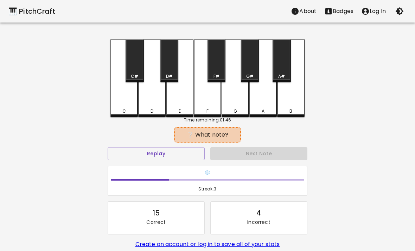
click at [178, 103] on div "E" at bounding box center [179, 77] width 27 height 77
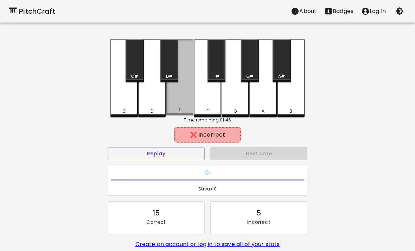
click at [185, 109] on div "E" at bounding box center [180, 110] width 26 height 6
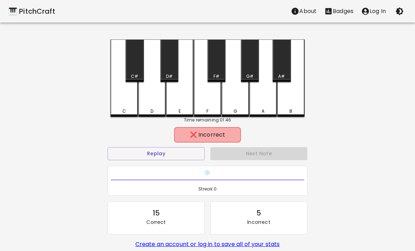
click at [177, 110] on div "E" at bounding box center [180, 111] width 26 height 6
click at [374, 92] on div "🎹 PitchCraft About Badges Log In C C# D D# E F F# G G# A A# B Time remaining: 0…" at bounding box center [207, 140] width 415 height 280
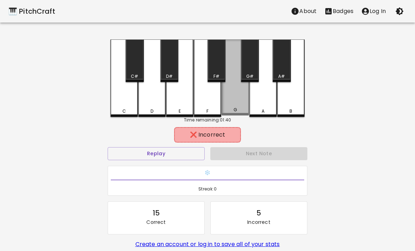
click at [247, 88] on div "G" at bounding box center [235, 77] width 27 height 76
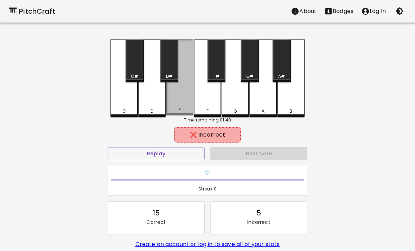
click at [176, 98] on div "E" at bounding box center [179, 77] width 27 height 76
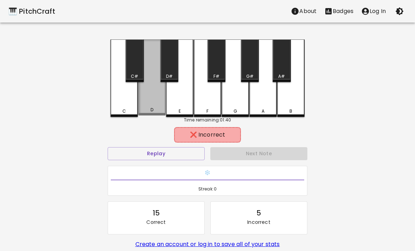
click at [141, 97] on div "D" at bounding box center [151, 77] width 27 height 76
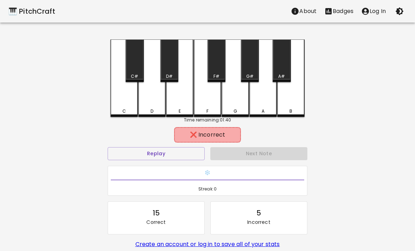
click at [236, 98] on div "G" at bounding box center [235, 77] width 27 height 77
click at [204, 97] on div "F" at bounding box center [207, 77] width 27 height 77
click at [139, 98] on div "D" at bounding box center [151, 77] width 27 height 77
click at [125, 101] on div "C" at bounding box center [123, 77] width 27 height 77
click at [148, 96] on div "D" at bounding box center [151, 77] width 27 height 77
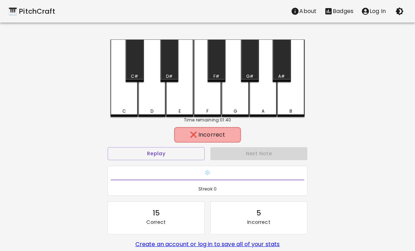
click at [179, 97] on div "E" at bounding box center [179, 77] width 27 height 77
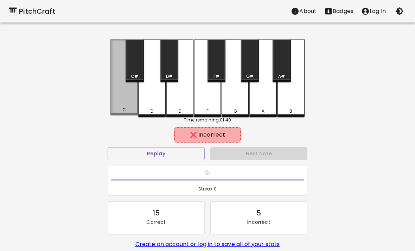
click at [123, 112] on div "C" at bounding box center [124, 110] width 4 height 6
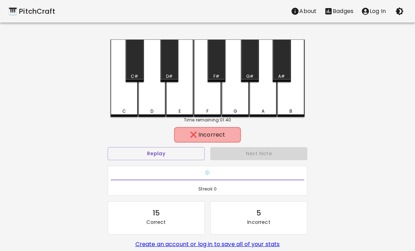
click at [194, 98] on div "F" at bounding box center [207, 77] width 27 height 77
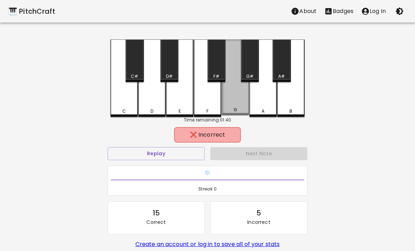
click at [238, 96] on div "G" at bounding box center [235, 77] width 27 height 76
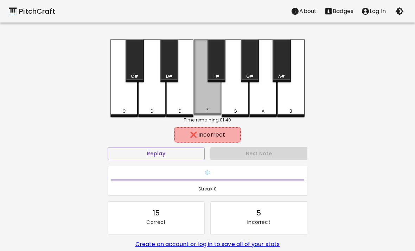
click at [196, 91] on div "F" at bounding box center [207, 77] width 27 height 76
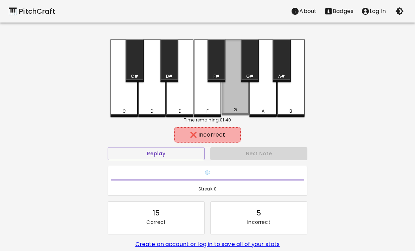
click at [243, 102] on div "G" at bounding box center [235, 77] width 27 height 76
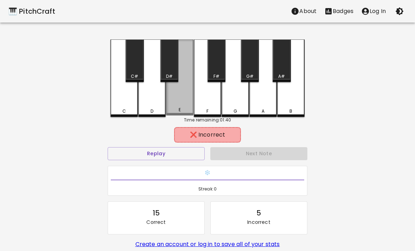
click at [168, 97] on div "E" at bounding box center [179, 77] width 27 height 76
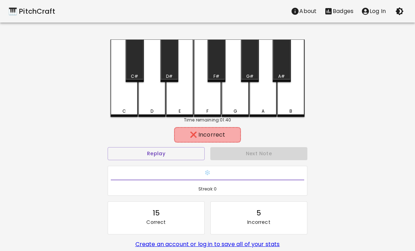
click at [217, 107] on div "F" at bounding box center [207, 77] width 27 height 77
click at [182, 96] on div "E" at bounding box center [179, 77] width 27 height 77
click at [150, 90] on div "D" at bounding box center [151, 77] width 27 height 77
click at [123, 102] on div "C" at bounding box center [123, 77] width 27 height 77
click at [145, 106] on div "D" at bounding box center [151, 77] width 27 height 77
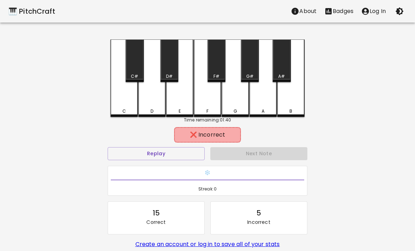
click at [173, 102] on div "E" at bounding box center [179, 77] width 27 height 77
click at [121, 120] on div "Time remaining: 01:40" at bounding box center [207, 120] width 194 height 6
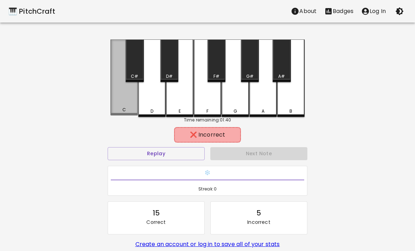
click at [121, 120] on div "Time remaining: 01:40" at bounding box center [207, 120] width 194 height 6
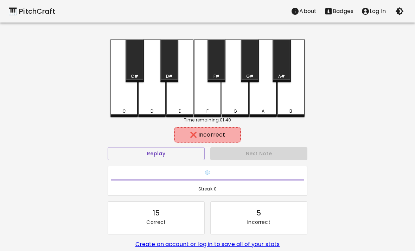
click at [149, 106] on div "D" at bounding box center [151, 77] width 27 height 77
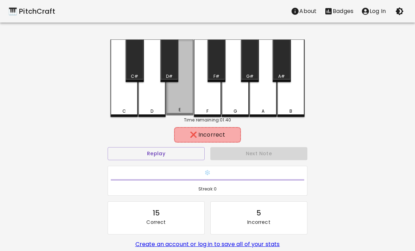
click at [182, 97] on div "E" at bounding box center [179, 77] width 27 height 76
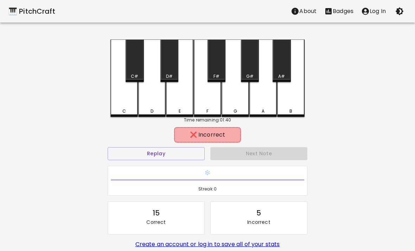
click at [216, 99] on div "F" at bounding box center [207, 77] width 27 height 77
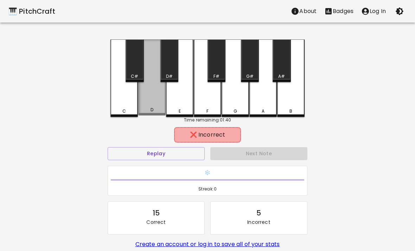
click at [146, 110] on div "D" at bounding box center [152, 110] width 26 height 6
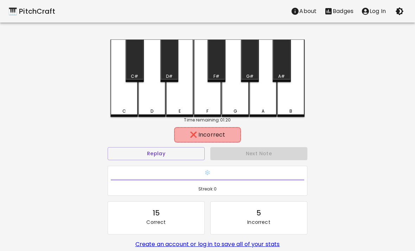
click at [176, 102] on div "E" at bounding box center [179, 77] width 27 height 77
click at [292, 95] on div "B" at bounding box center [290, 77] width 27 height 77
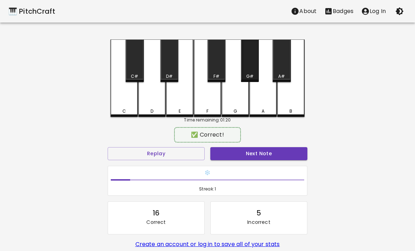
click at [282, 95] on div "B" at bounding box center [290, 77] width 27 height 77
click at [269, 106] on div "A" at bounding box center [262, 77] width 27 height 77
click at [248, 63] on div "G#" at bounding box center [250, 60] width 18 height 43
click at [294, 101] on div "B" at bounding box center [290, 77] width 27 height 77
click at [246, 68] on div "G#" at bounding box center [250, 60] width 18 height 43
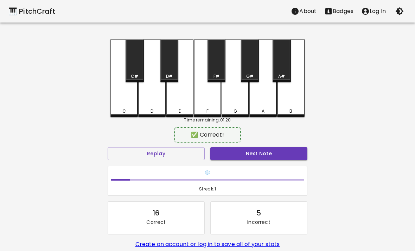
click at [259, 104] on div "A" at bounding box center [262, 77] width 27 height 77
click at [284, 61] on div "A#" at bounding box center [282, 60] width 18 height 43
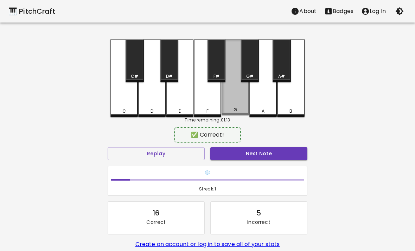
click at [254, 98] on div "A" at bounding box center [262, 77] width 27 height 77
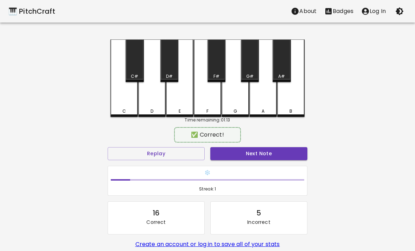
click at [256, 104] on div "A" at bounding box center [262, 77] width 27 height 77
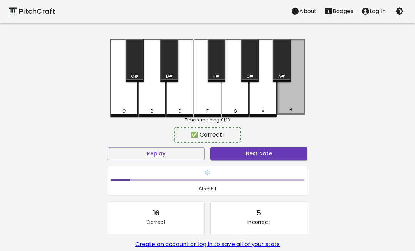
click at [288, 104] on div "B" at bounding box center [290, 77] width 27 height 76
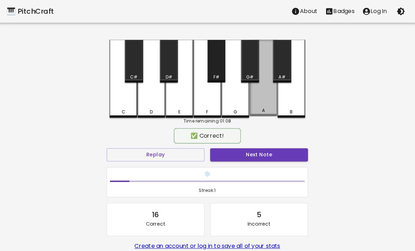
click at [237, 64] on div "G" at bounding box center [235, 77] width 27 height 77
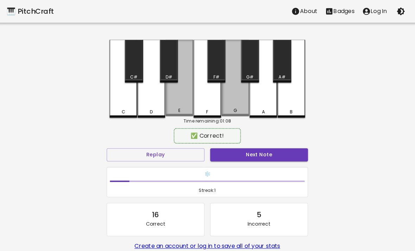
click at [202, 91] on div "F" at bounding box center [207, 77] width 27 height 77
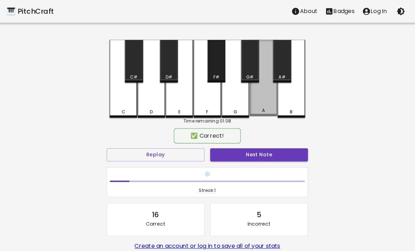
click at [241, 65] on div "G#" at bounding box center [250, 60] width 18 height 43
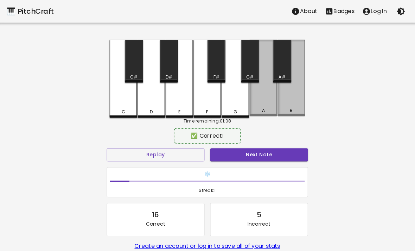
click at [285, 99] on div "B" at bounding box center [290, 77] width 27 height 76
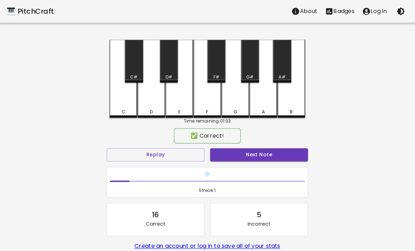
click at [202, 93] on div "F" at bounding box center [207, 77] width 27 height 77
click at [236, 65] on div "G" at bounding box center [235, 77] width 27 height 77
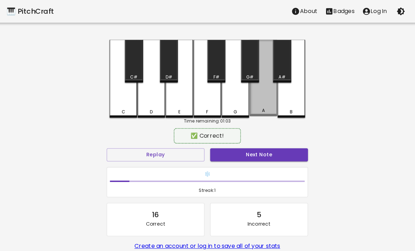
click at [250, 101] on div "A" at bounding box center [262, 77] width 27 height 76
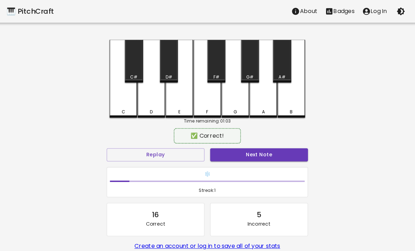
click at [234, 64] on div "G" at bounding box center [235, 77] width 27 height 77
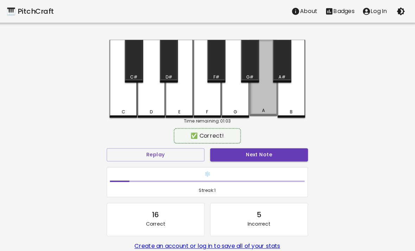
click at [256, 103] on div "A" at bounding box center [262, 77] width 27 height 76
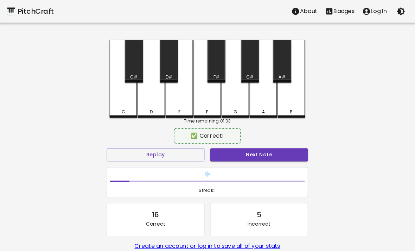
click at [301, 106] on div "B" at bounding box center [290, 77] width 27 height 77
click at [231, 76] on div "G" at bounding box center [235, 77] width 27 height 77
click at [203, 100] on div "F" at bounding box center [207, 77] width 27 height 77
click at [187, 65] on div "E" at bounding box center [179, 77] width 27 height 77
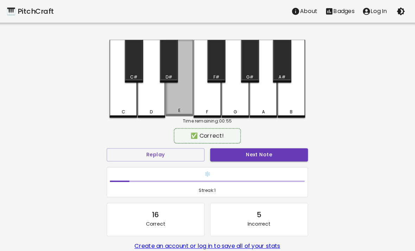
click at [180, 101] on div "E" at bounding box center [179, 77] width 27 height 76
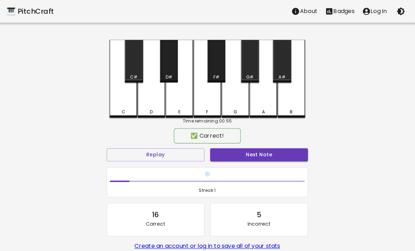
click at [189, 66] on div "E" at bounding box center [179, 77] width 27 height 77
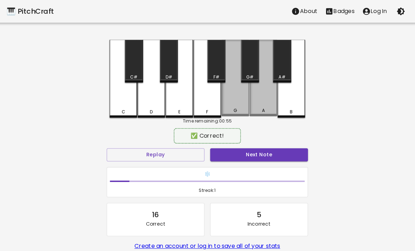
click at [252, 98] on div "A" at bounding box center [262, 77] width 27 height 76
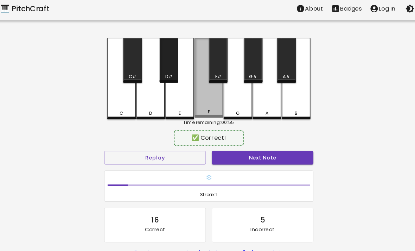
click at [180, 63] on div "E" at bounding box center [179, 77] width 27 height 77
click at [180, 59] on div "E" at bounding box center [179, 77] width 27 height 77
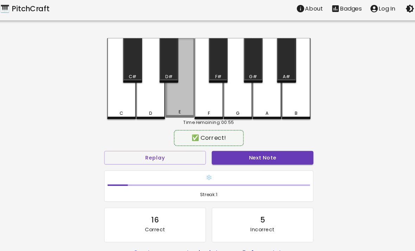
click at [174, 89] on div "E" at bounding box center [179, 77] width 27 height 76
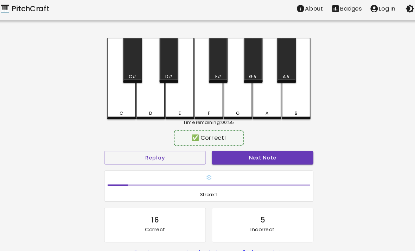
click at [122, 108] on div "C" at bounding box center [124, 111] width 4 height 6
click at [139, 108] on div "D" at bounding box center [152, 111] width 26 height 6
click at [151, 108] on div "D" at bounding box center [152, 111] width 3 height 6
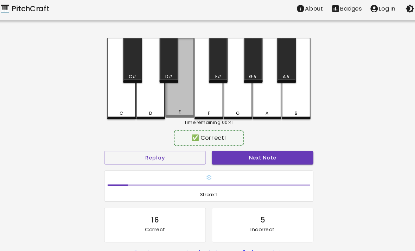
click at [175, 99] on div "E" at bounding box center [179, 77] width 27 height 76
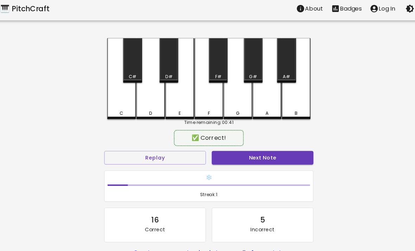
click at [203, 98] on div "F" at bounding box center [207, 77] width 27 height 77
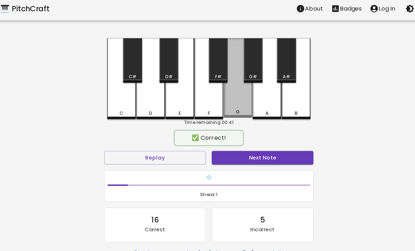
click at [229, 98] on div "G" at bounding box center [235, 77] width 27 height 76
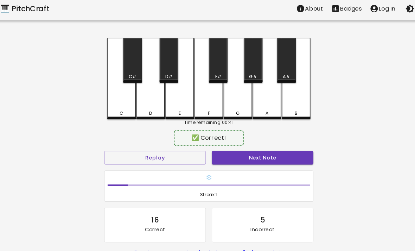
click at [235, 96] on div "G" at bounding box center [235, 77] width 27 height 77
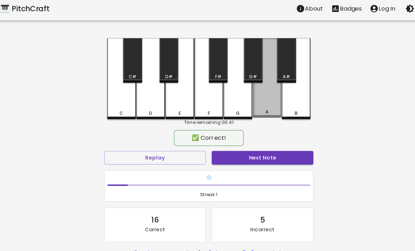
click at [259, 93] on div "A" at bounding box center [262, 77] width 27 height 76
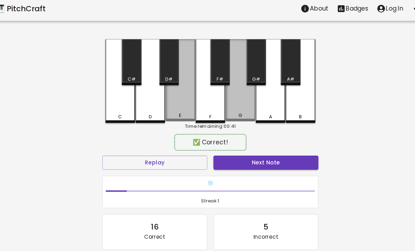
click at [196, 88] on div "F" at bounding box center [207, 77] width 27 height 77
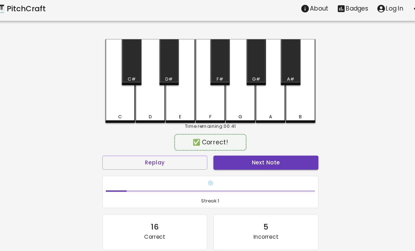
click at [249, 96] on div "A" at bounding box center [262, 77] width 27 height 77
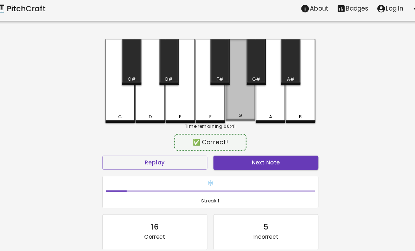
click at [249, 96] on div "A" at bounding box center [262, 77] width 27 height 77
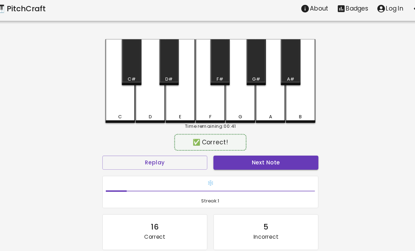
click at [203, 97] on div "F" at bounding box center [207, 77] width 27 height 77
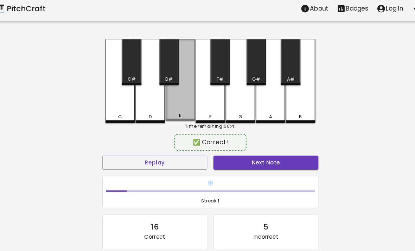
click at [168, 98] on div "E" at bounding box center [179, 77] width 27 height 76
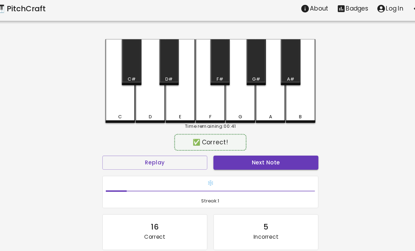
click at [110, 103] on div "C" at bounding box center [123, 77] width 27 height 77
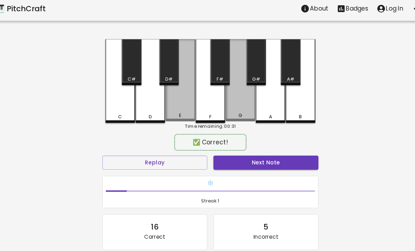
click at [194, 93] on div "F" at bounding box center [207, 77] width 27 height 77
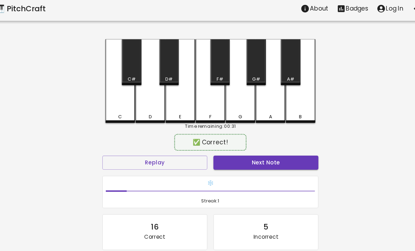
click at [249, 97] on div "A" at bounding box center [262, 77] width 27 height 77
click at [222, 101] on div "G" at bounding box center [235, 77] width 27 height 77
click at [175, 101] on div "E" at bounding box center [179, 77] width 27 height 77
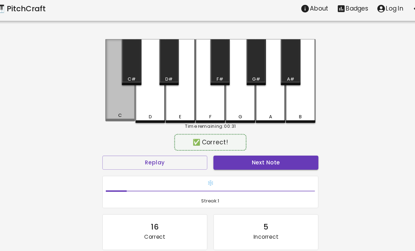
click at [110, 99] on div "C" at bounding box center [123, 77] width 27 height 76
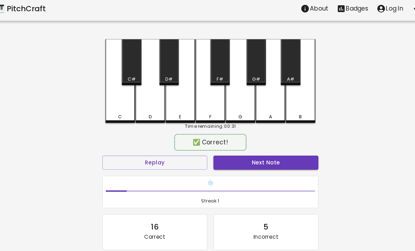
click at [110, 99] on div "C" at bounding box center [123, 77] width 27 height 77
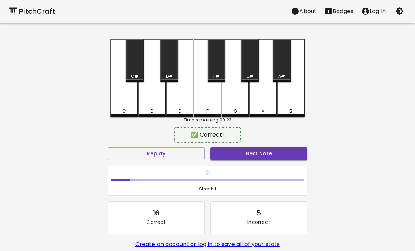
click at [138, 110] on div "D" at bounding box center [151, 77] width 27 height 77
click at [153, 100] on div "D" at bounding box center [151, 77] width 27 height 77
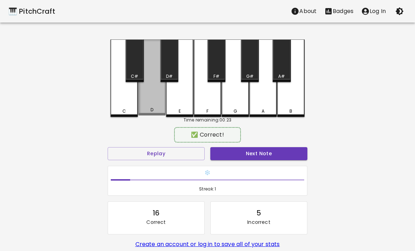
click at [150, 108] on div "D" at bounding box center [151, 77] width 27 height 76
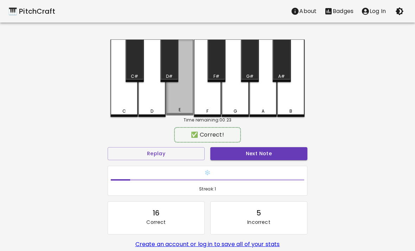
click at [182, 101] on div "E" at bounding box center [179, 77] width 27 height 76
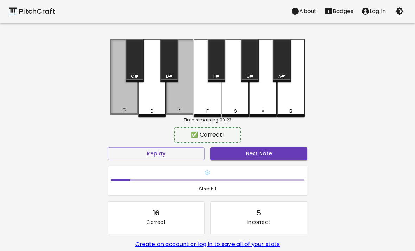
click at [148, 97] on div "D" at bounding box center [151, 77] width 27 height 77
click at [152, 102] on div "D" at bounding box center [151, 77] width 27 height 77
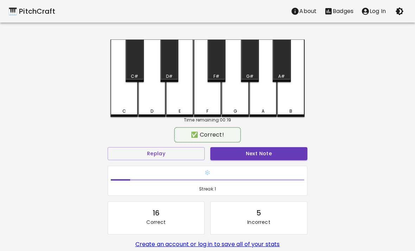
click at [164, 93] on div "D" at bounding box center [151, 77] width 27 height 77
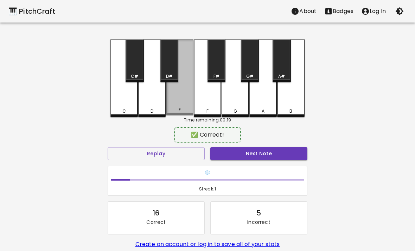
click at [164, 100] on div "D" at bounding box center [151, 77] width 27 height 77
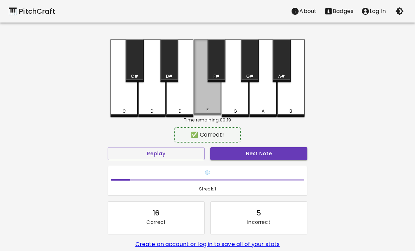
click at [208, 102] on div "F" at bounding box center [207, 77] width 27 height 76
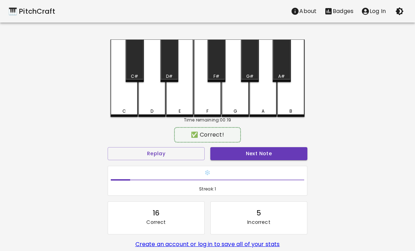
click at [179, 104] on div "E" at bounding box center [179, 77] width 27 height 77
click at [157, 107] on div "D" at bounding box center [151, 77] width 27 height 77
click at [124, 110] on div "C" at bounding box center [124, 111] width 4 height 6
click at [139, 72] on div "C#" at bounding box center [135, 60] width 18 height 43
click at [117, 108] on div "C" at bounding box center [123, 77] width 27 height 77
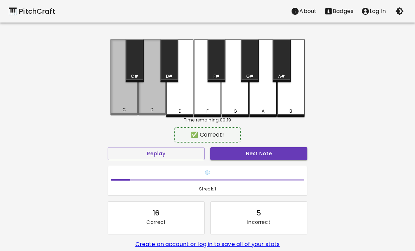
click at [135, 104] on div "C" at bounding box center [123, 77] width 27 height 76
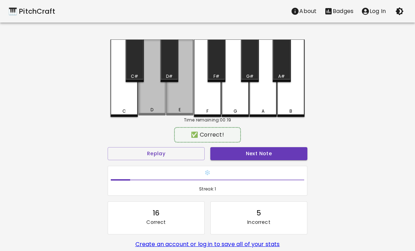
click at [157, 99] on div "D" at bounding box center [151, 77] width 27 height 76
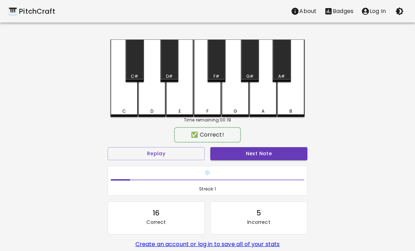
click at [212, 101] on div "F" at bounding box center [207, 77] width 27 height 77
click at [184, 98] on div "E" at bounding box center [179, 77] width 27 height 77
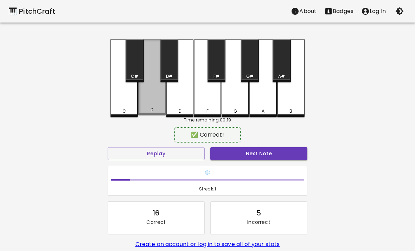
click at [165, 91] on div "D" at bounding box center [151, 77] width 27 height 76
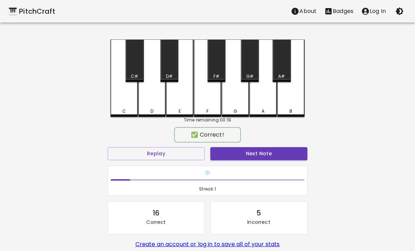
click at [126, 100] on div "C" at bounding box center [123, 77] width 27 height 77
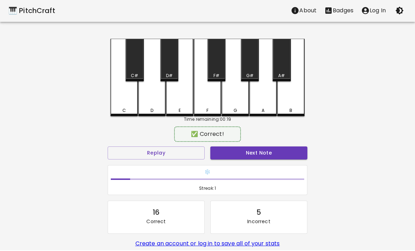
scroll to position [1, 0]
click at [152, 154] on button "Replay" at bounding box center [156, 152] width 97 height 13
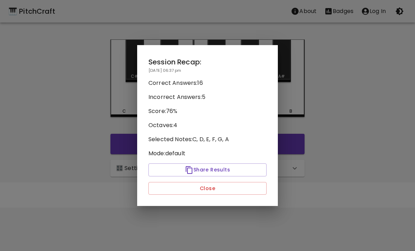
scroll to position [0, 0]
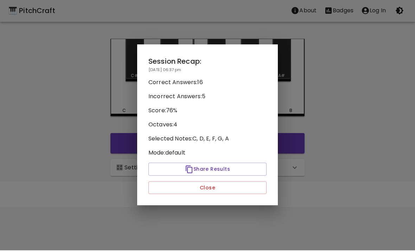
click at [177, 108] on p "Score: 76 %" at bounding box center [207, 111] width 118 height 8
